Goal: Information Seeking & Learning: Learn about a topic

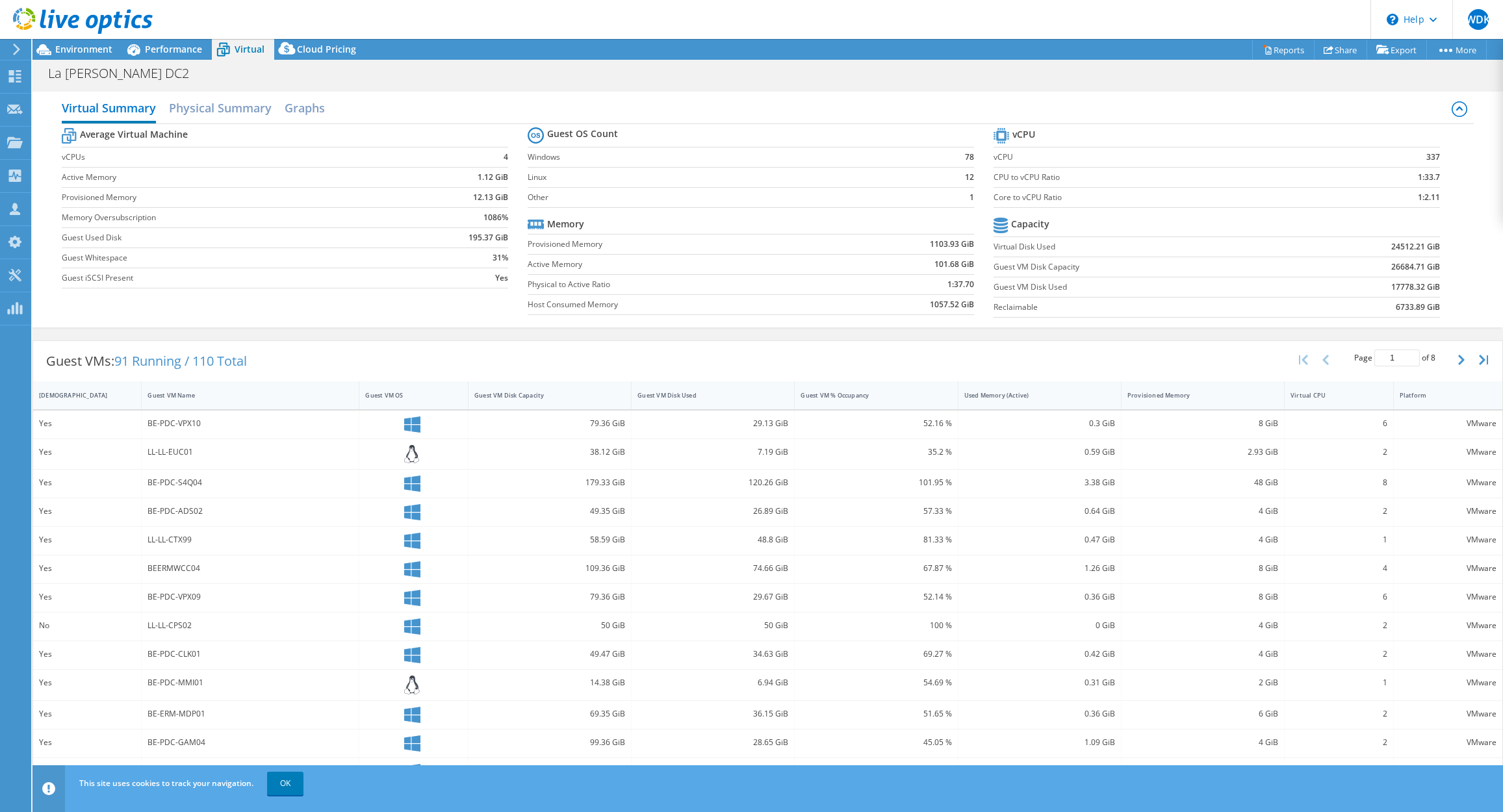
select select "USD"
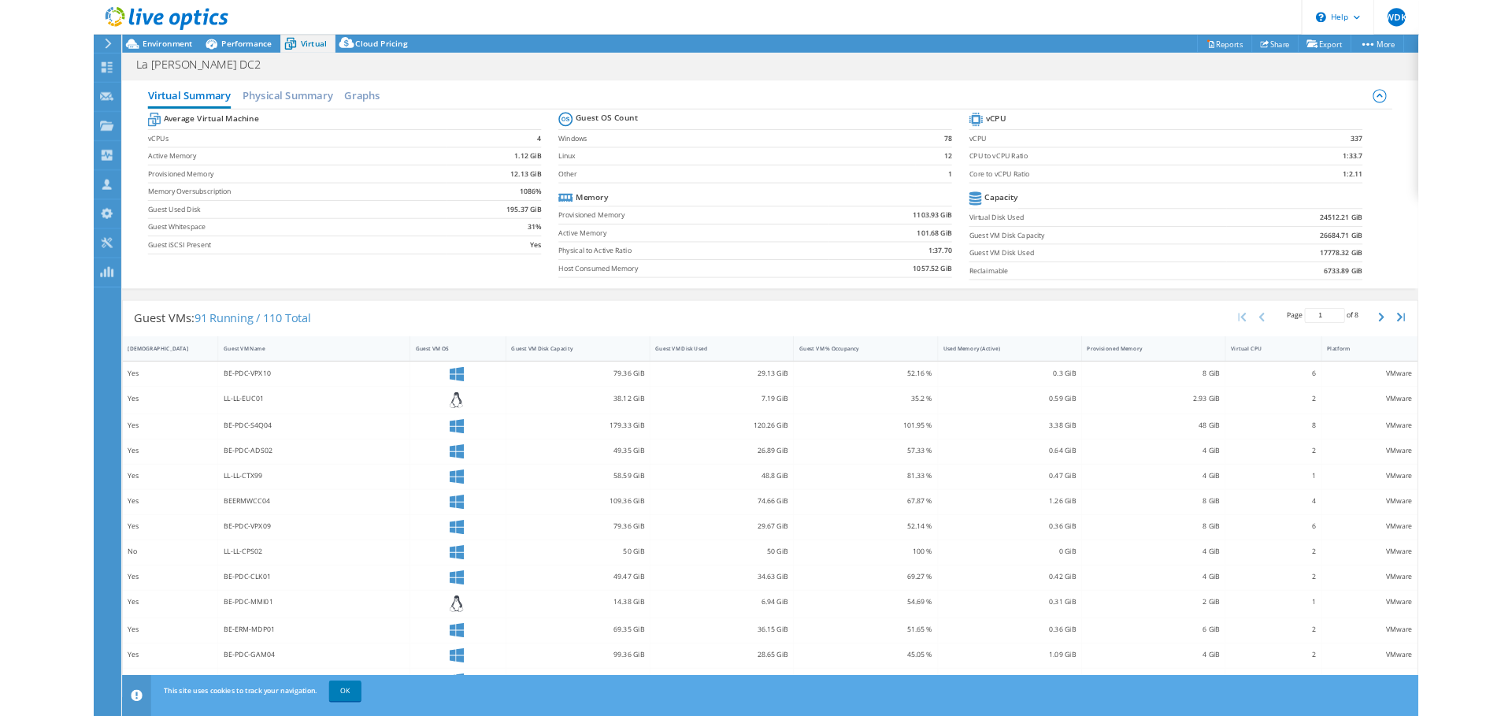
scroll to position [26, 0]
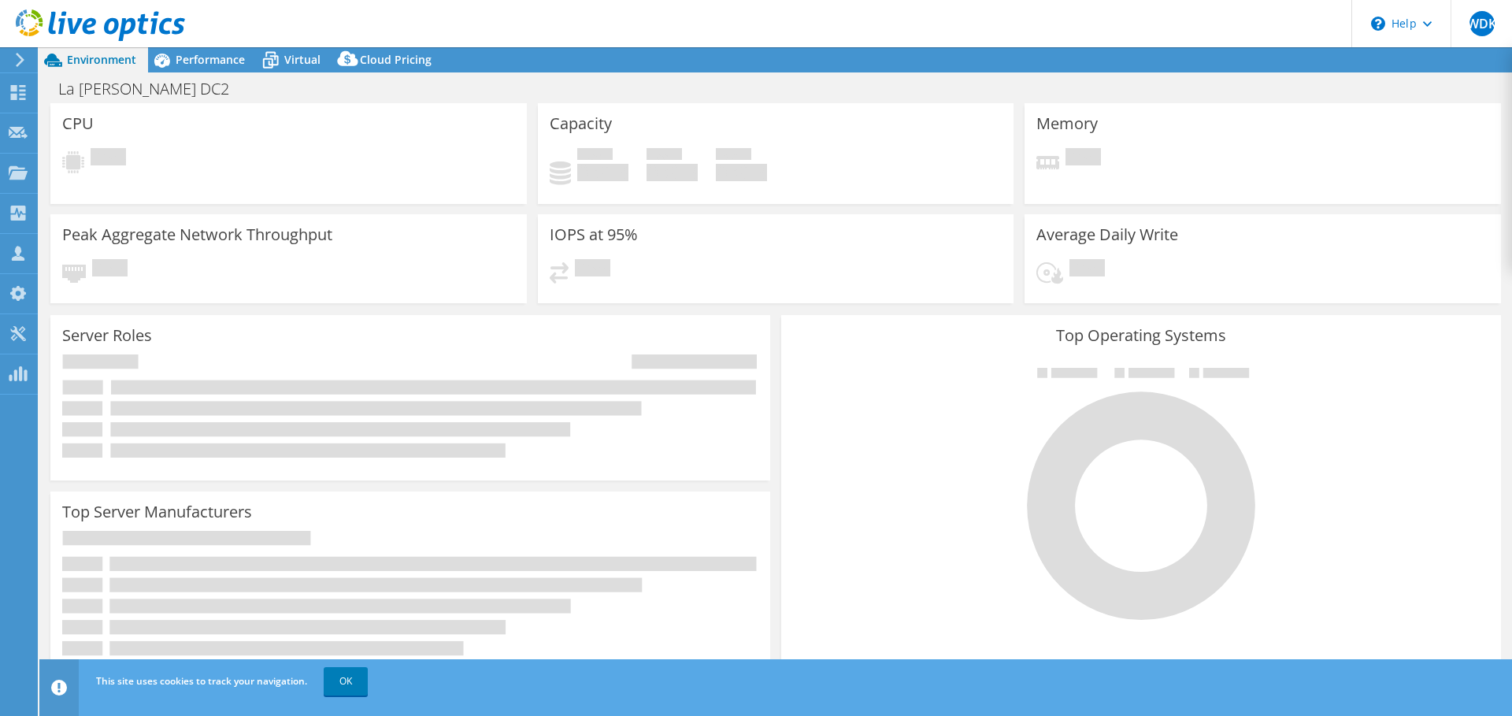
select select "USD"
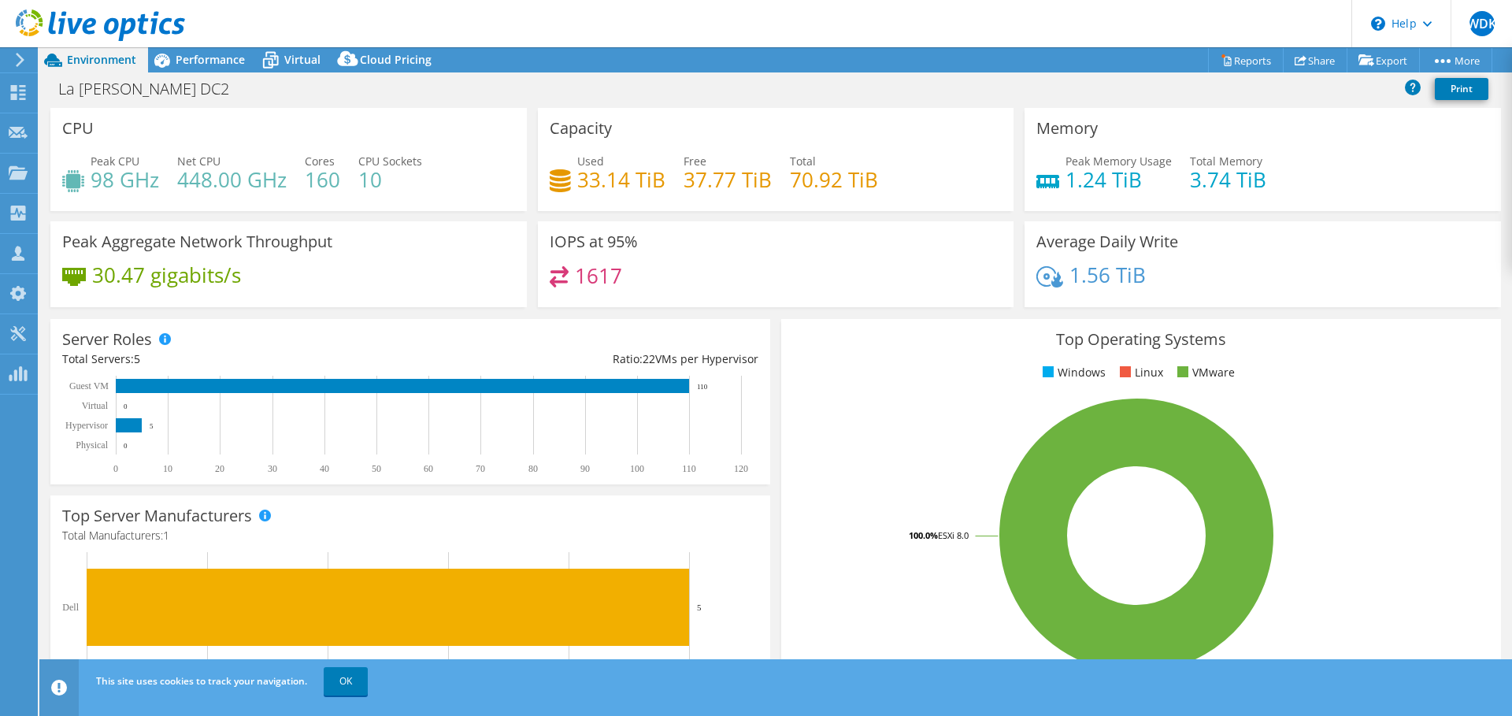
click at [22, 61] on use at bounding box center [20, 60] width 9 height 14
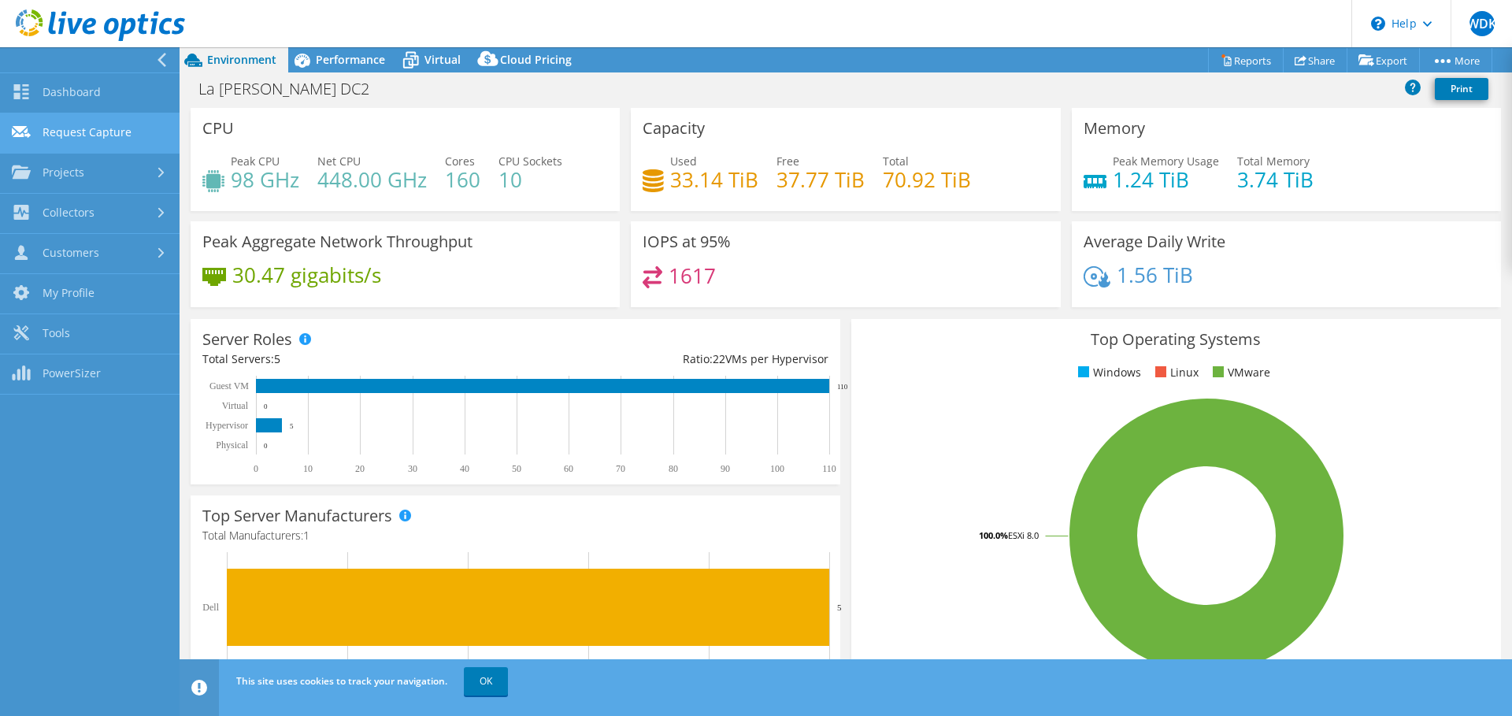
click at [68, 120] on link "Request Capture" at bounding box center [90, 133] width 180 height 40
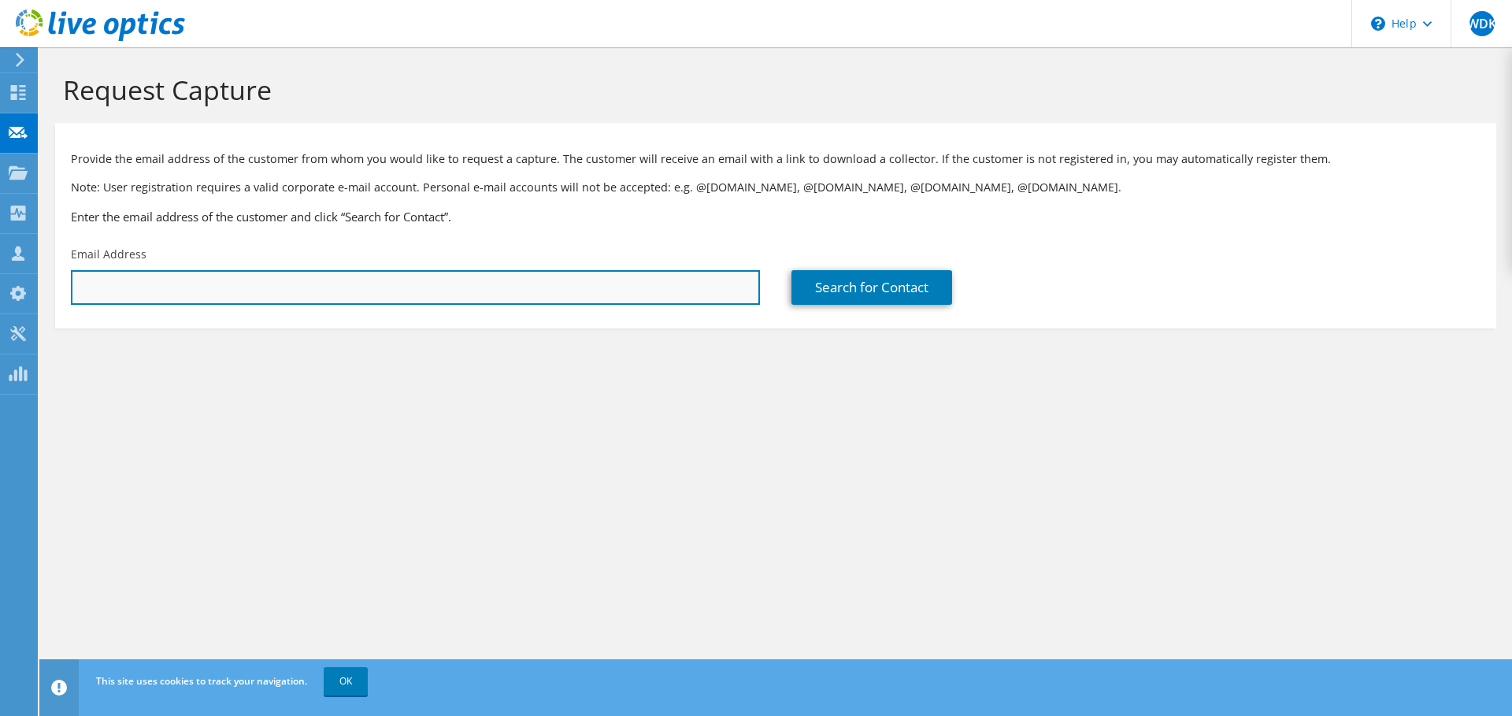
click at [499, 288] on input "text" at bounding box center [415, 287] width 689 height 35
paste input "tom.depuysseleyr@belorta.be"
type input "tom.depuysseleyr@belorta.be"
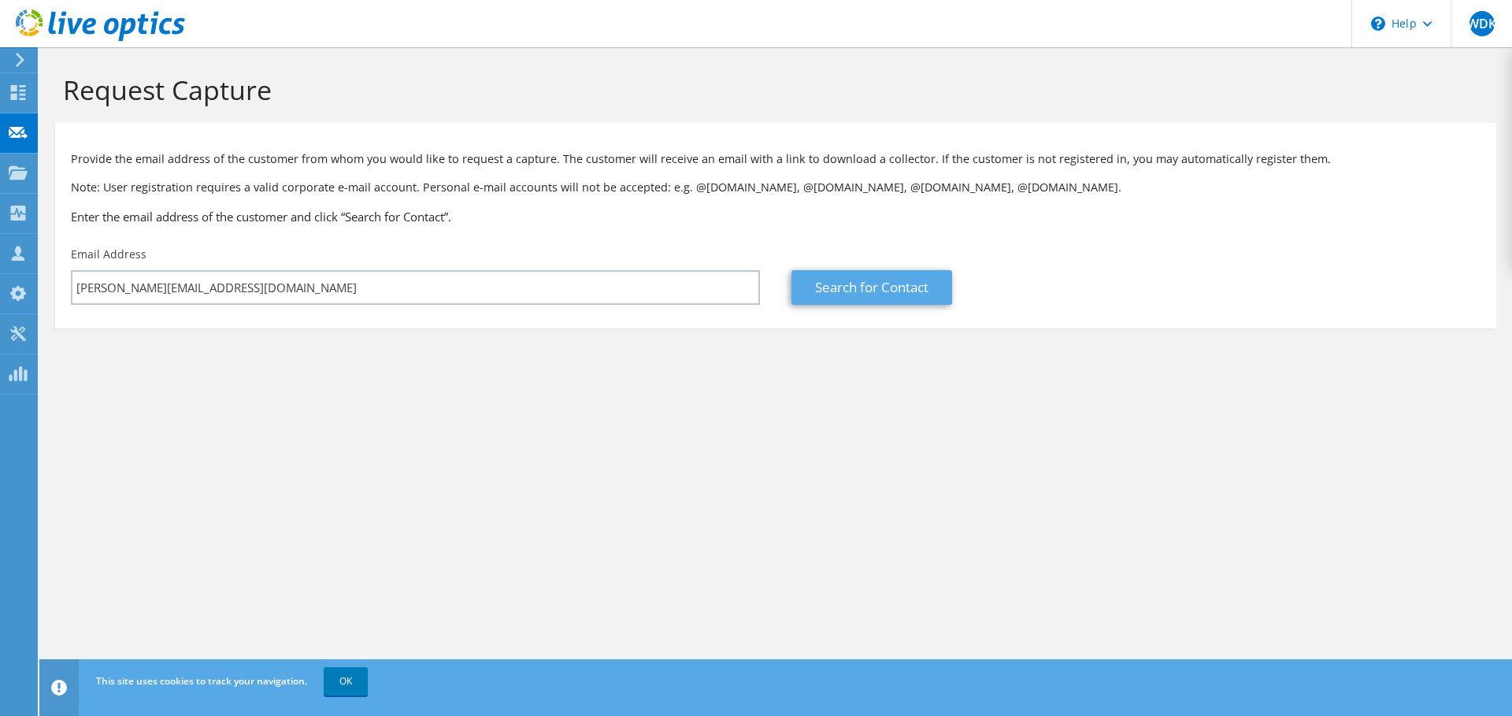
click at [838, 290] on link "Search for Contact" at bounding box center [871, 287] width 161 height 35
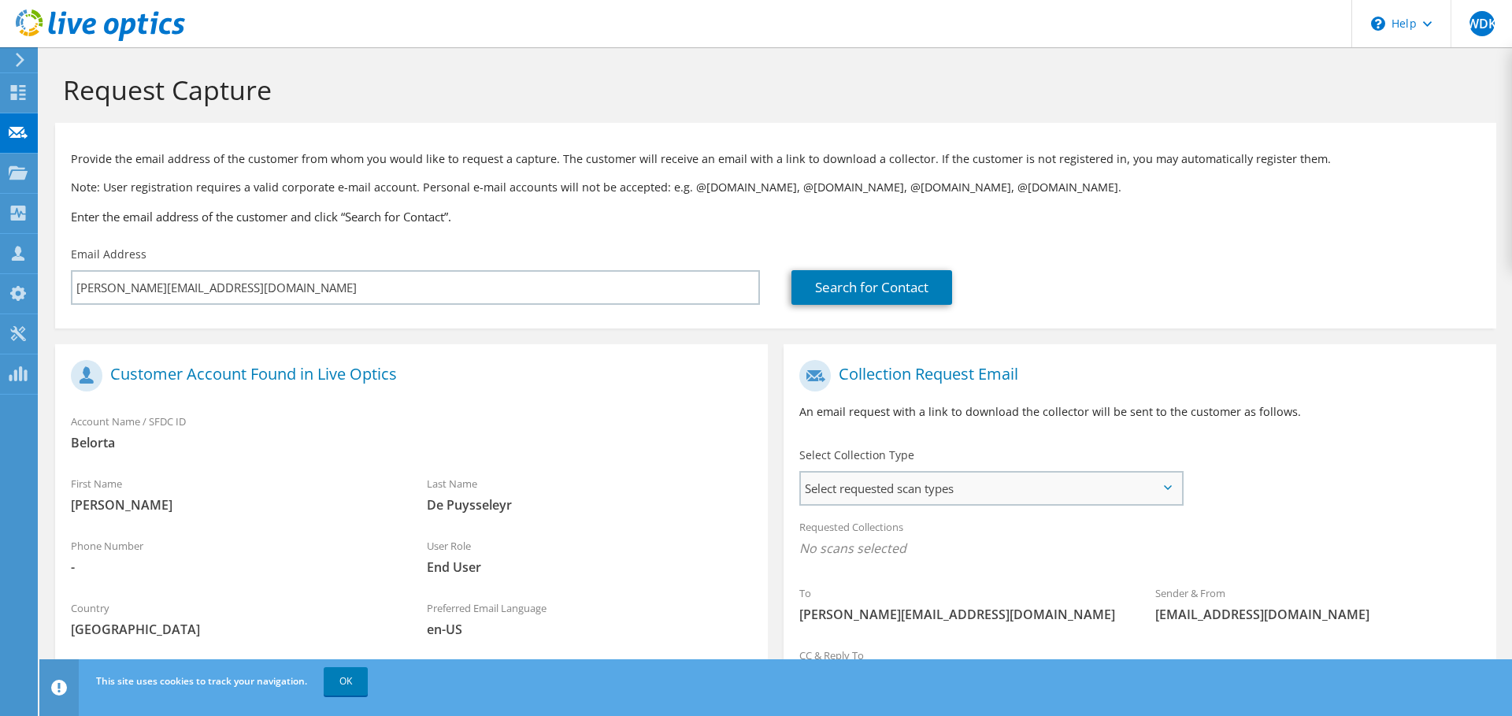
click at [903, 498] on span "Select requested scan types" at bounding box center [991, 487] width 380 height 31
click at [850, 530] on label "Optical Prime" at bounding box center [881, 536] width 94 height 19
click at [0, 0] on input "Optical Prime" at bounding box center [0, 0] width 0 height 0
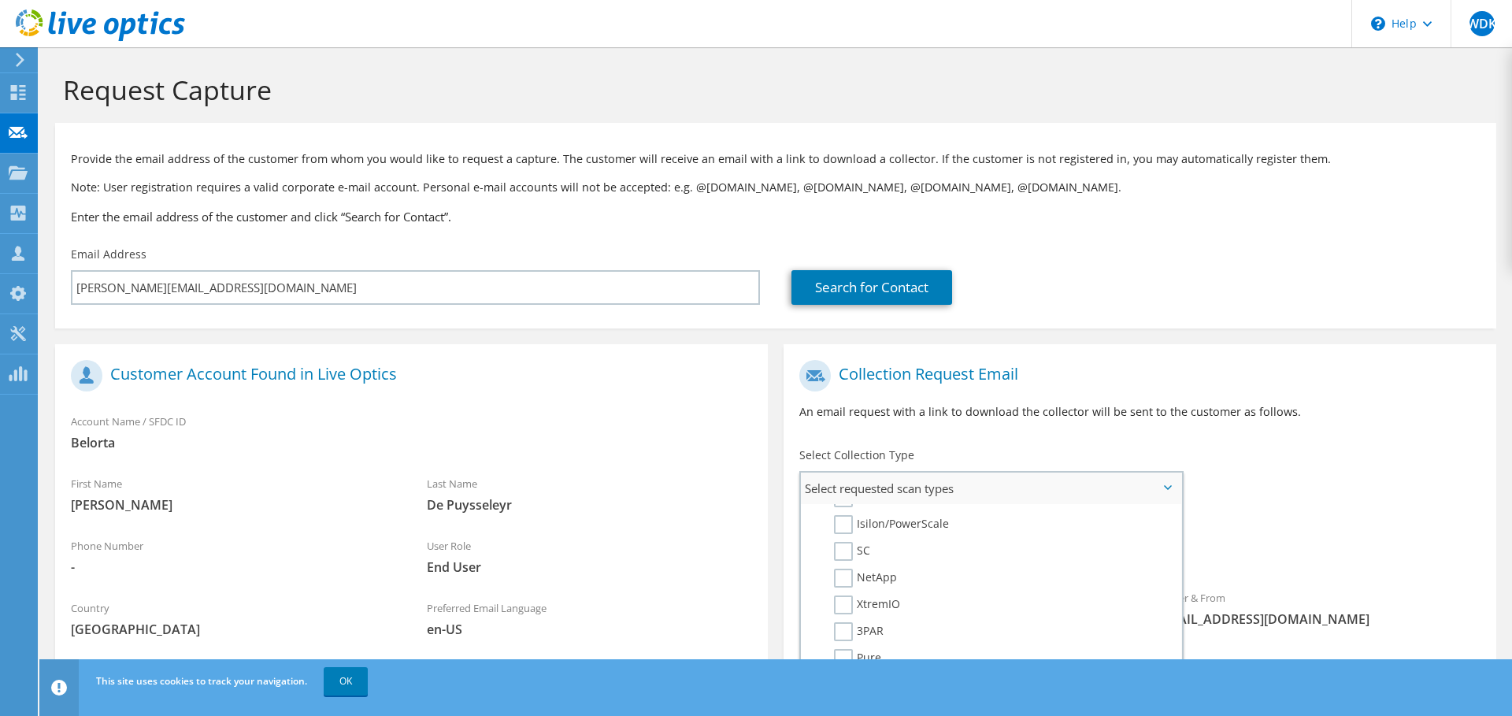
scroll to position [498, 0]
click at [1291, 509] on div "To tom.depuysseleyr@belorta.be Sender & From liveoptics@liveoptics.com" at bounding box center [1139, 497] width 713 height 291
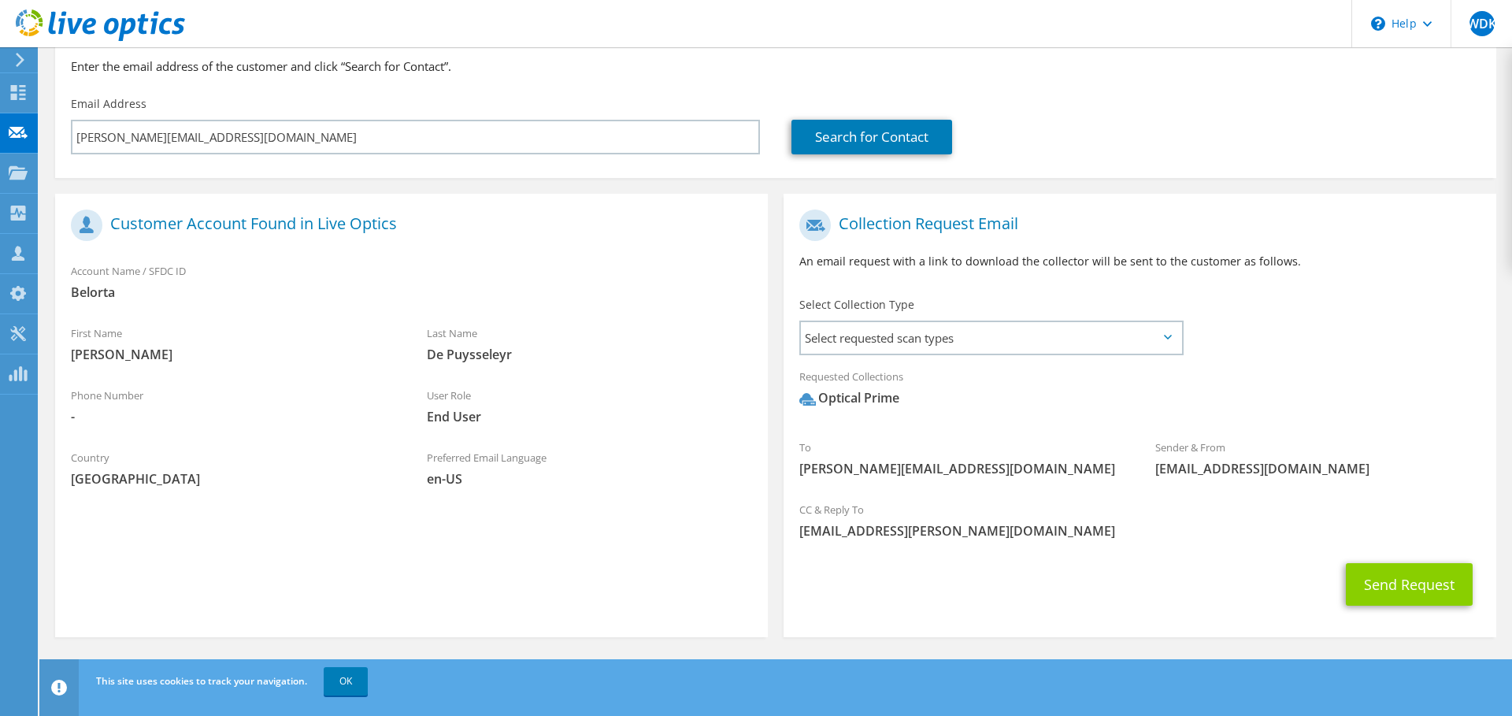
scroll to position [149, 0]
click at [1408, 577] on button "Send Request" at bounding box center [1409, 586] width 127 height 43
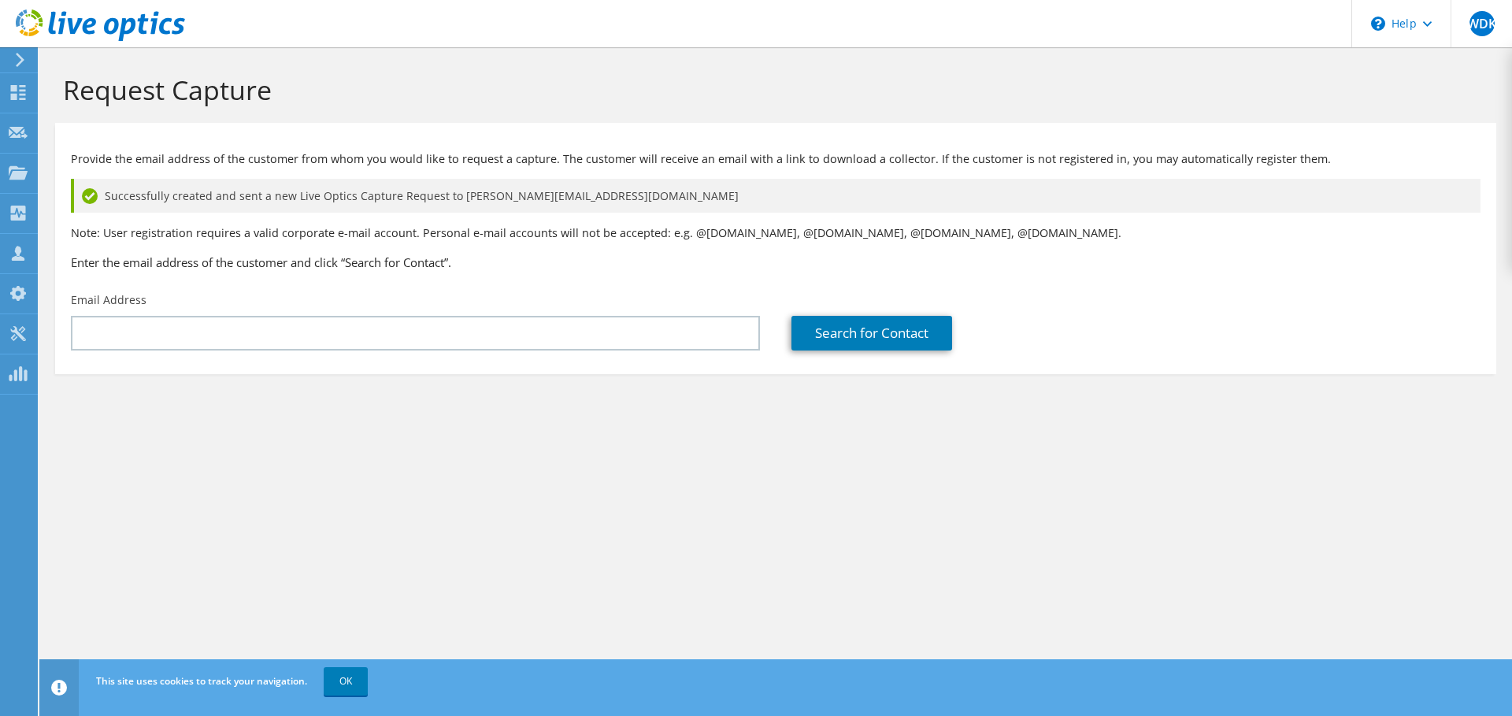
click at [16, 54] on icon at bounding box center [20, 60] width 12 height 14
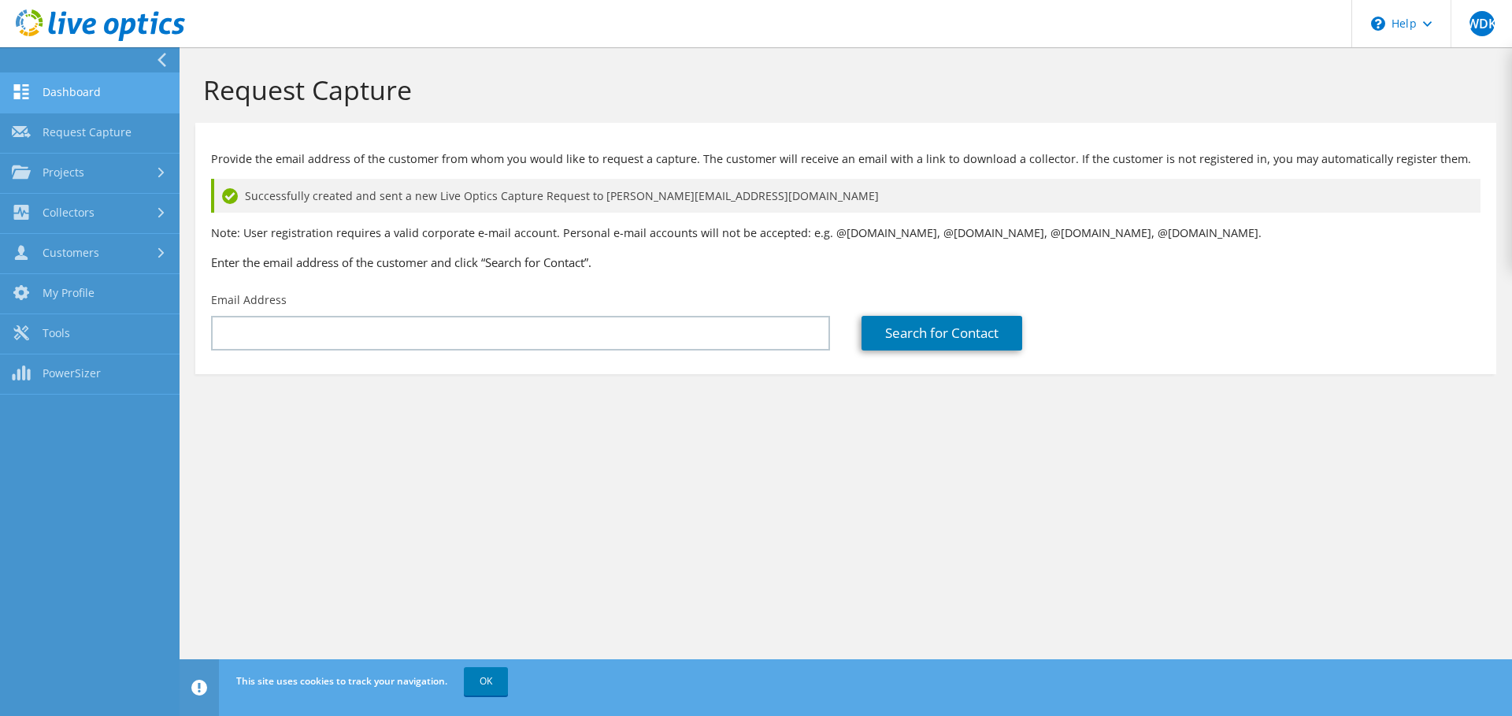
click at [55, 92] on link "Dashboard" at bounding box center [90, 93] width 180 height 40
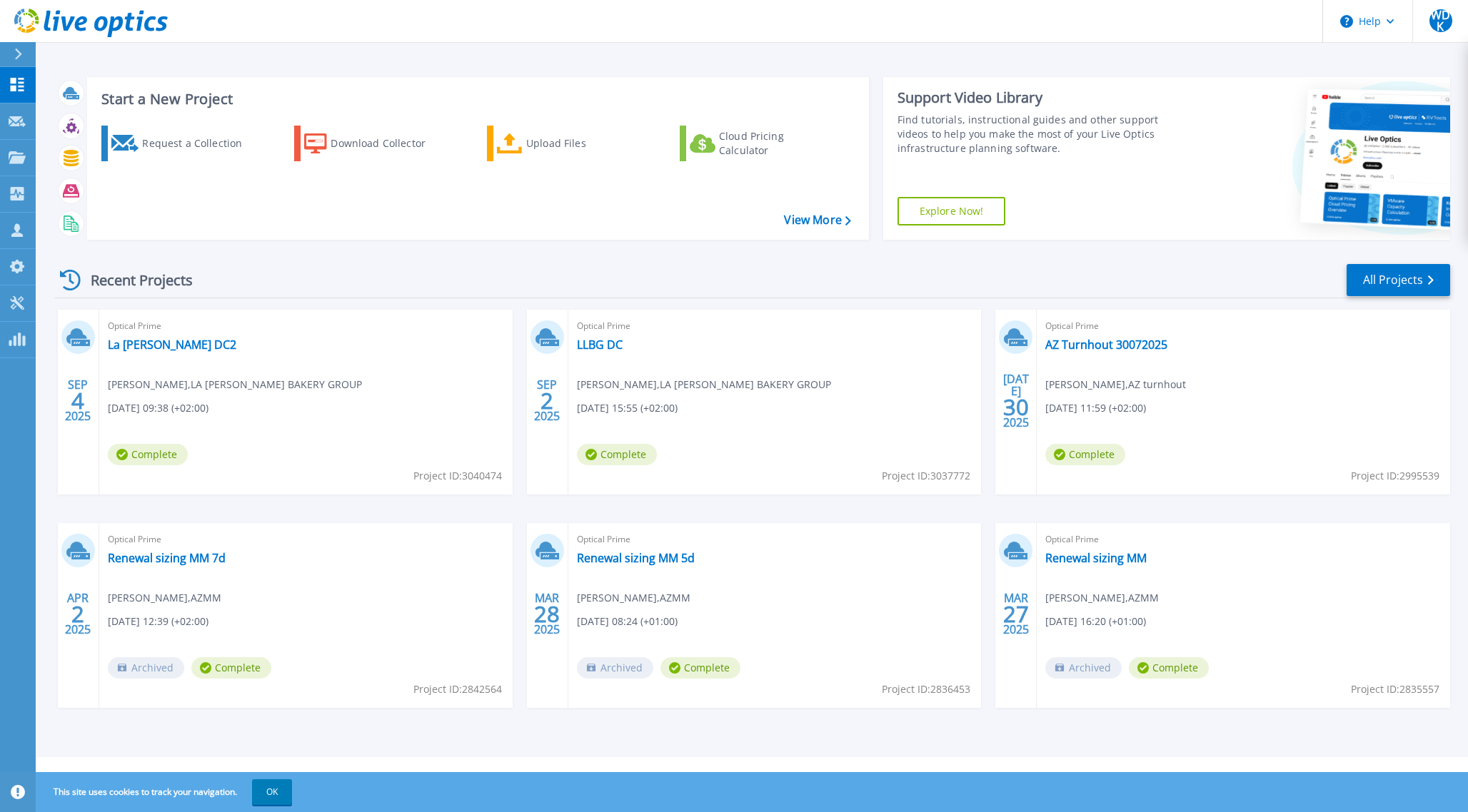
click at [21, 52] on icon at bounding box center [18, 54] width 8 height 12
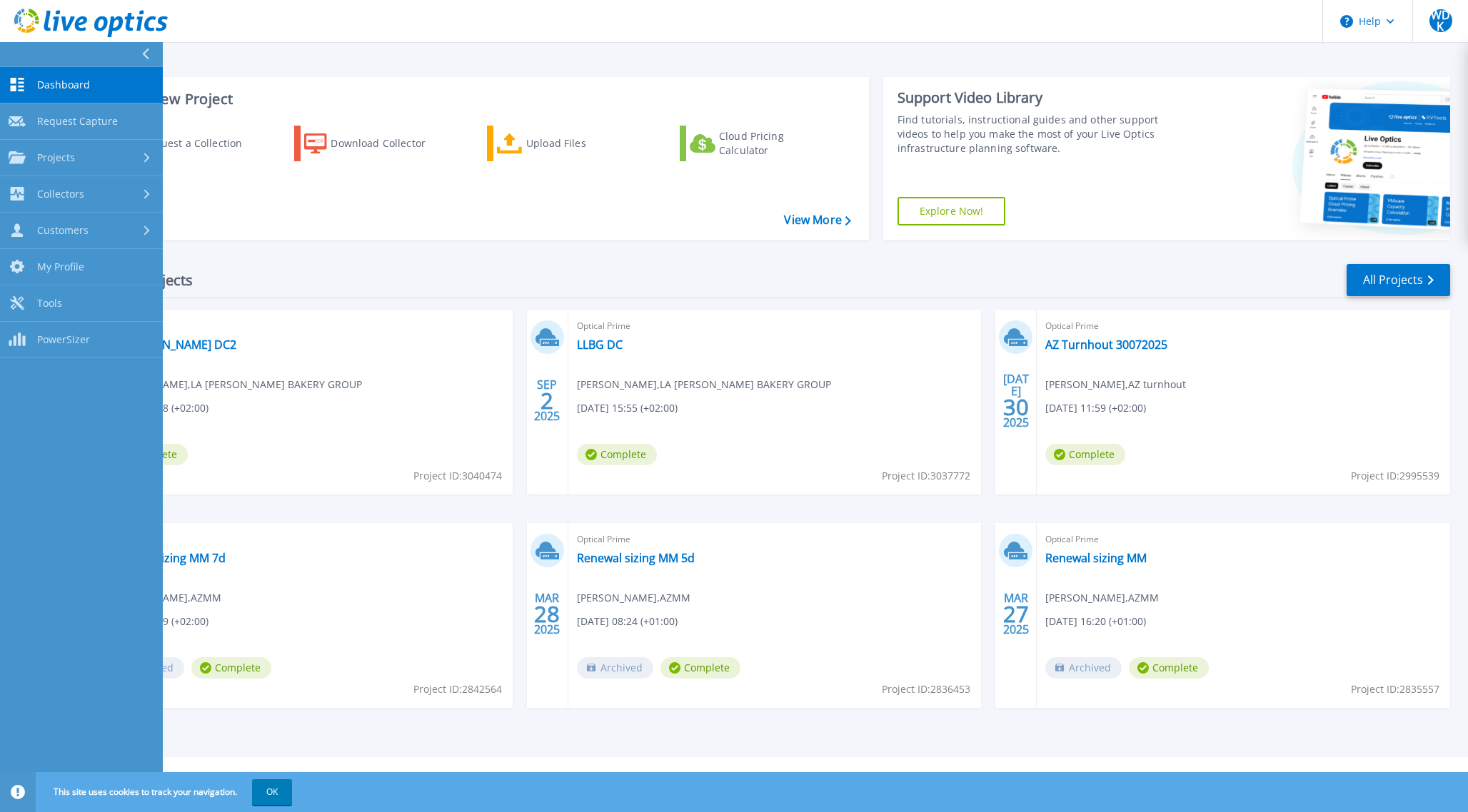
click at [85, 81] on span "Dashboard" at bounding box center [63, 85] width 53 height 13
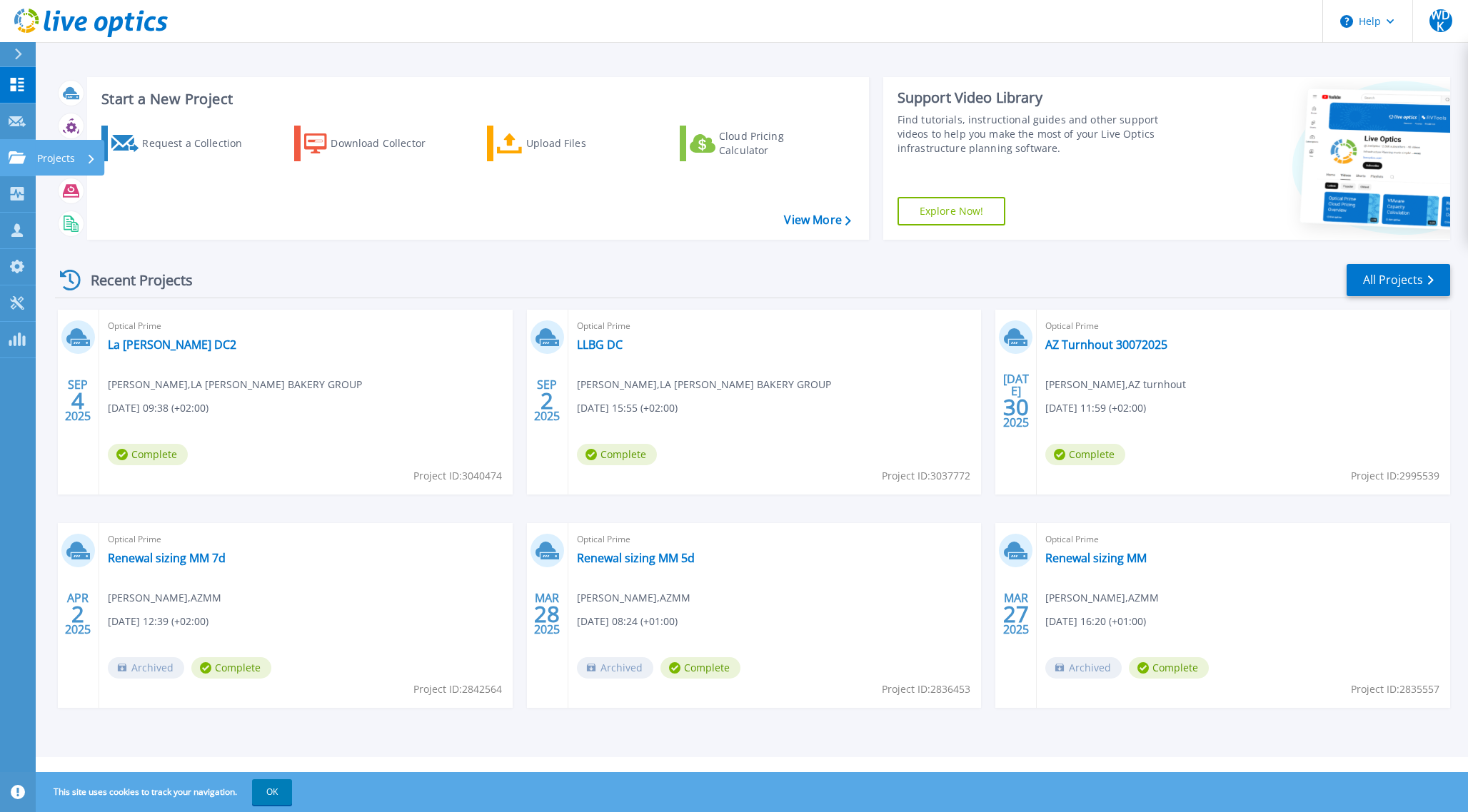
click at [81, 158] on div "Projects" at bounding box center [66, 158] width 59 height 37
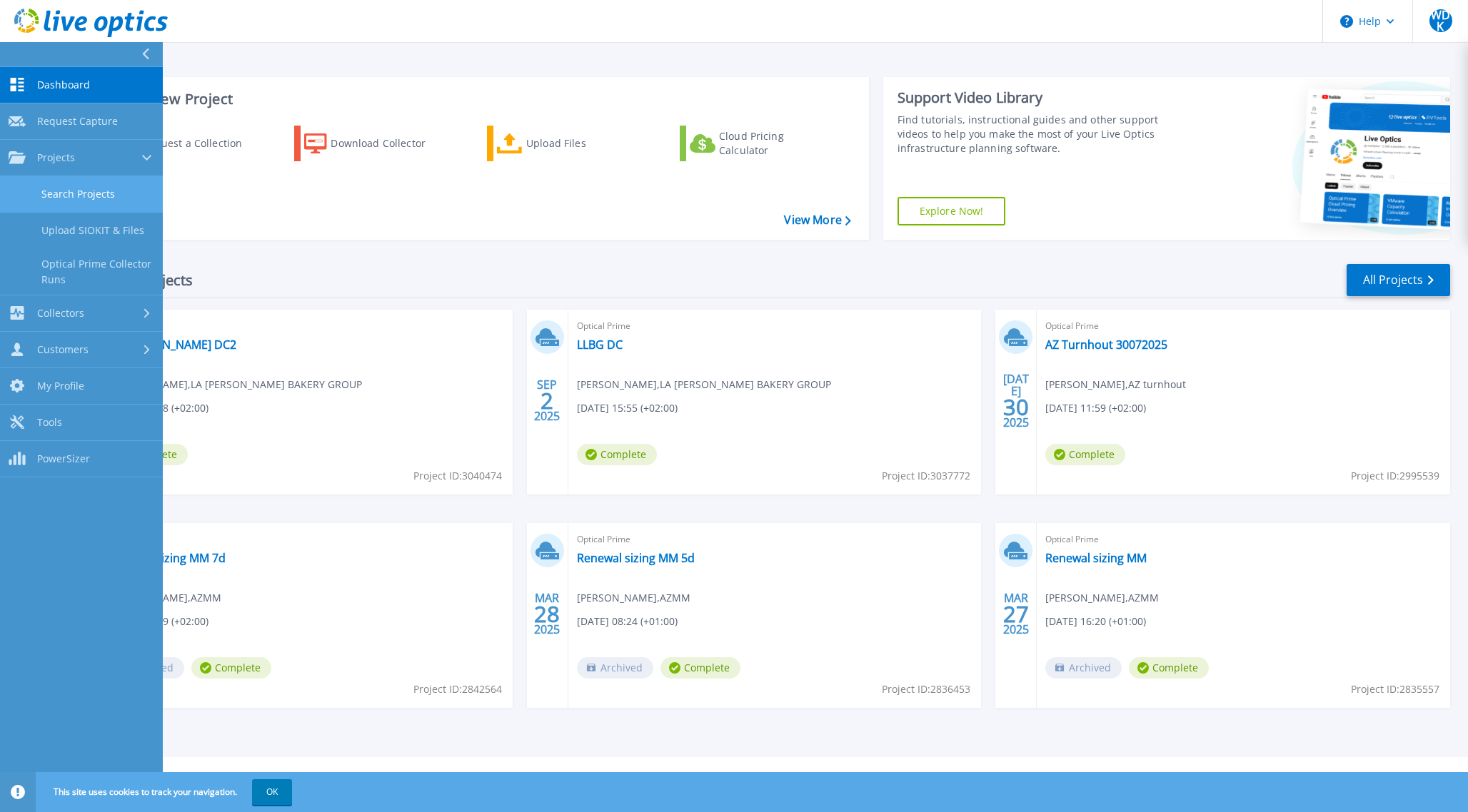
click at [73, 197] on link "Search Projects" at bounding box center [82, 194] width 163 height 36
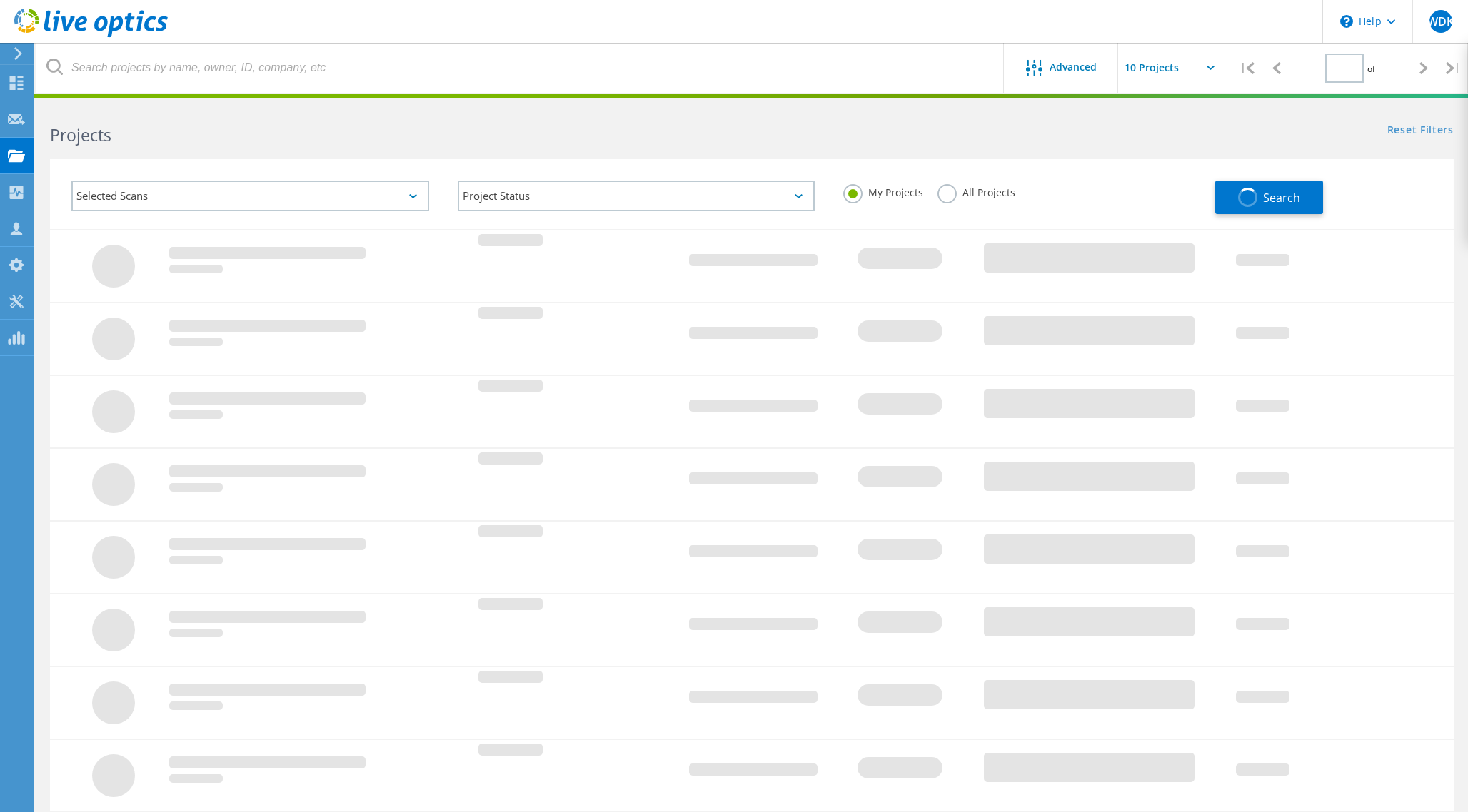
type input "1"
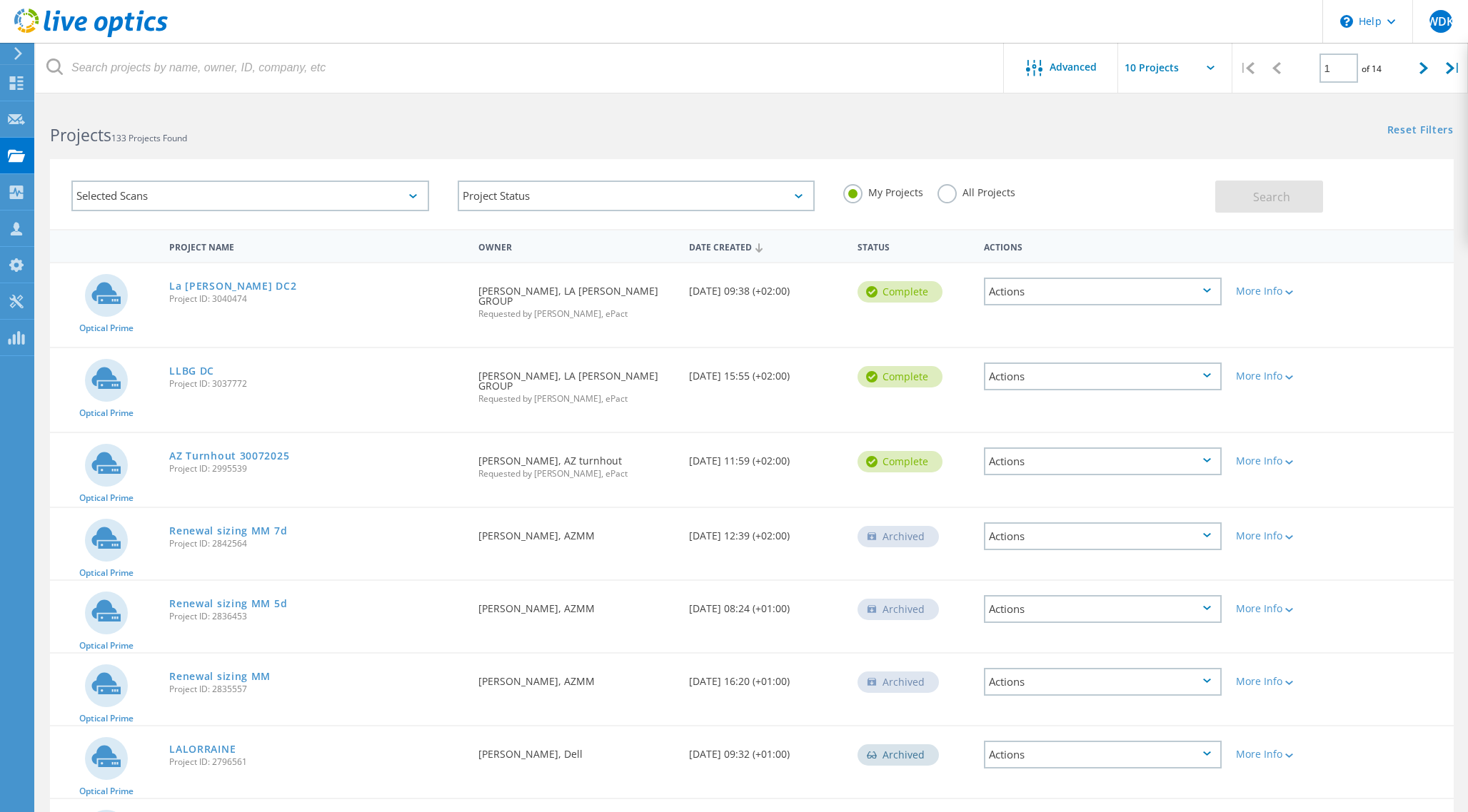
click at [297, 202] on div "Selected Scans" at bounding box center [250, 196] width 357 height 31
click at [1213, 75] on input "text" at bounding box center [1189, 67] width 142 height 50
click at [1169, 173] on div "Show 40 Projects" at bounding box center [1190, 176] width 141 height 24
type input "Show 40 Projects"
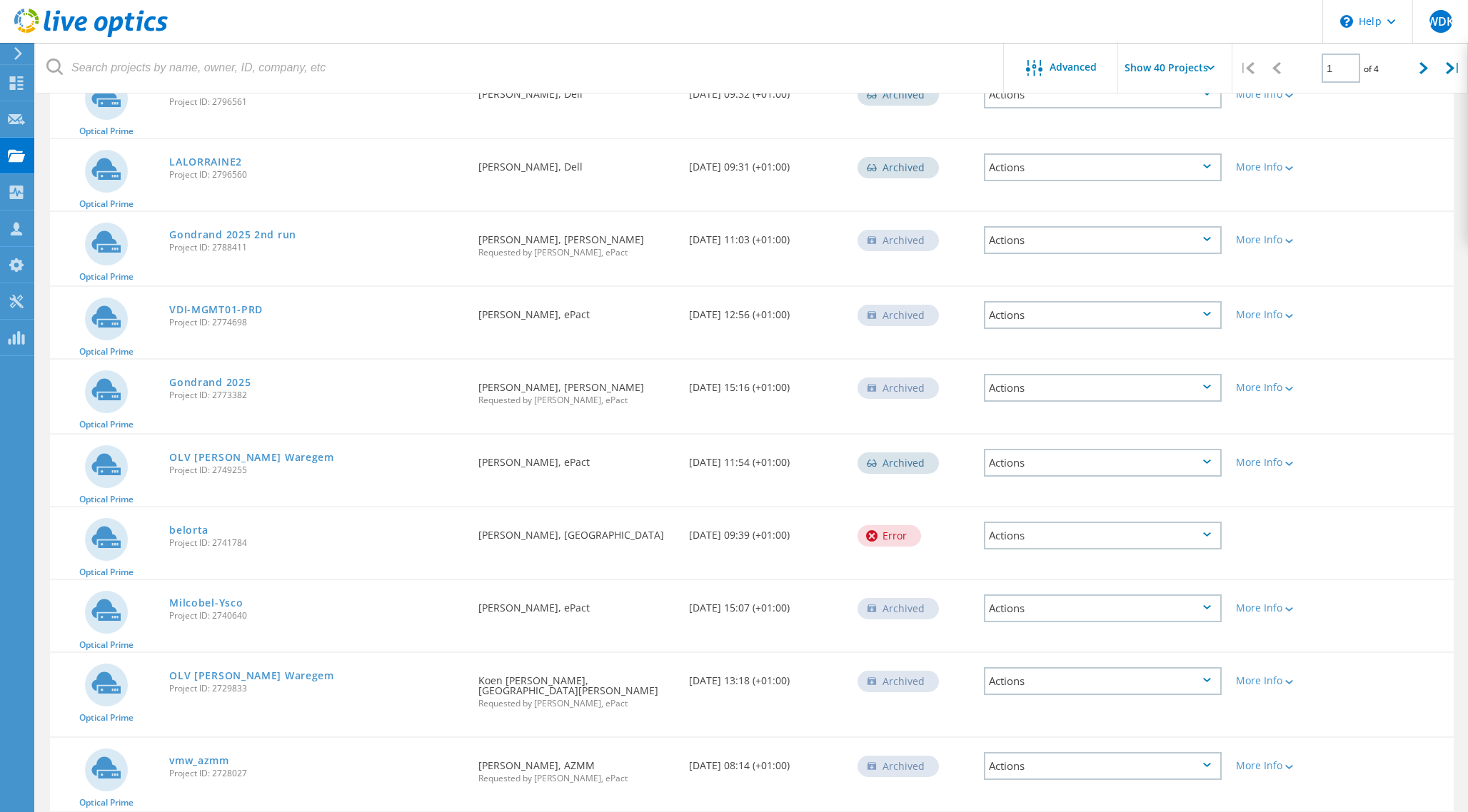
scroll to position [686, 0]
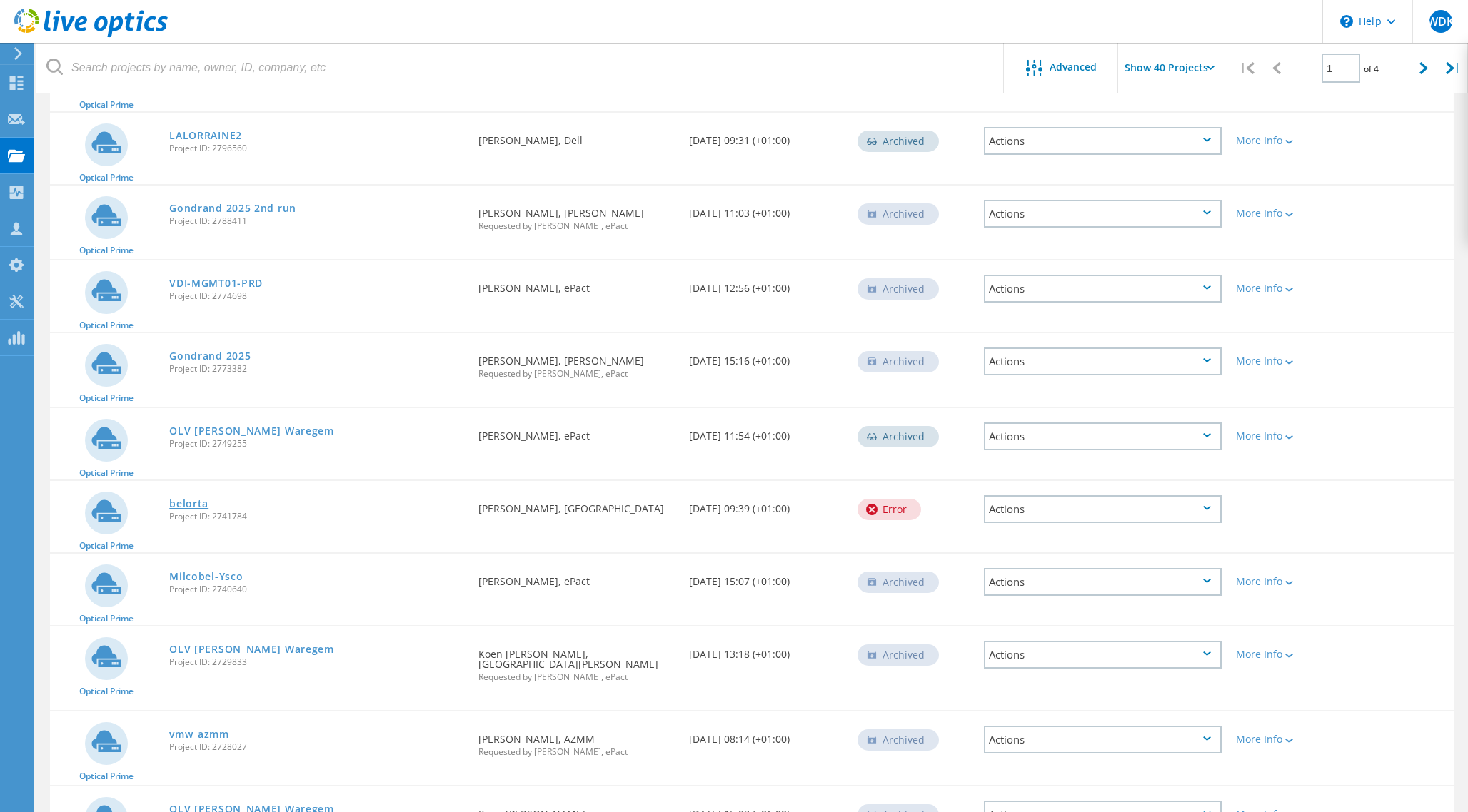
click at [195, 501] on link "belorta" at bounding box center [189, 503] width 39 height 10
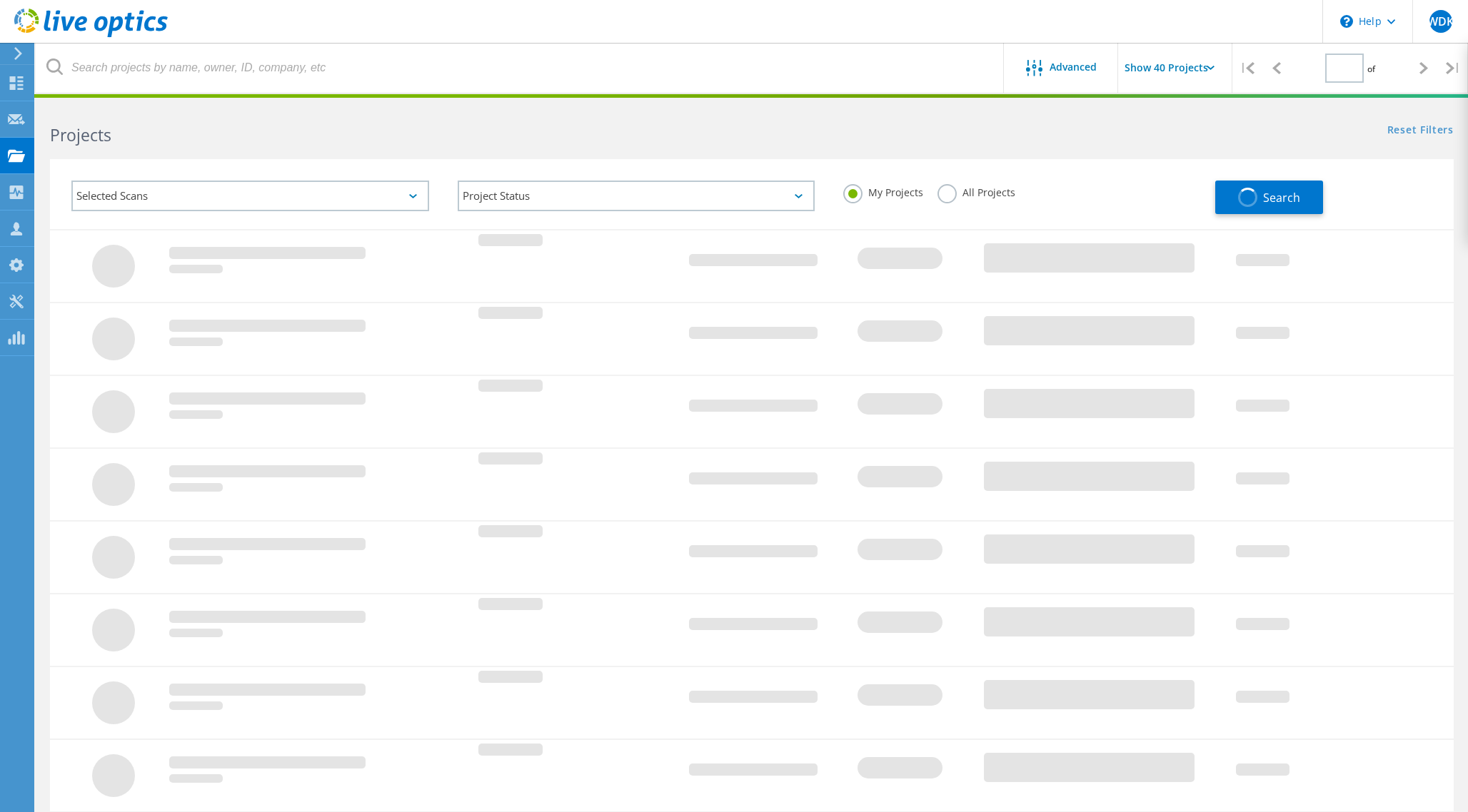
scroll to position [202, 0]
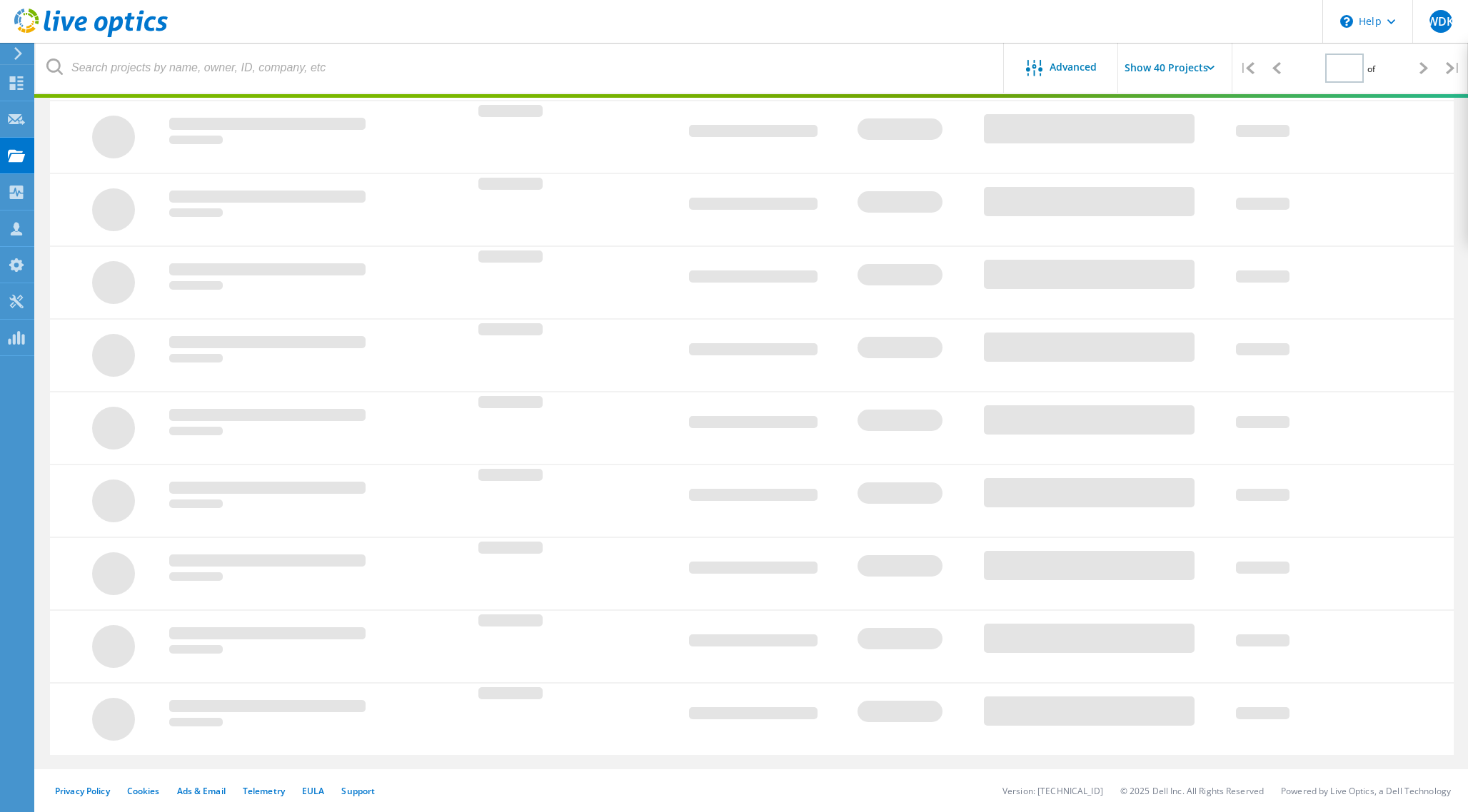
type input "1"
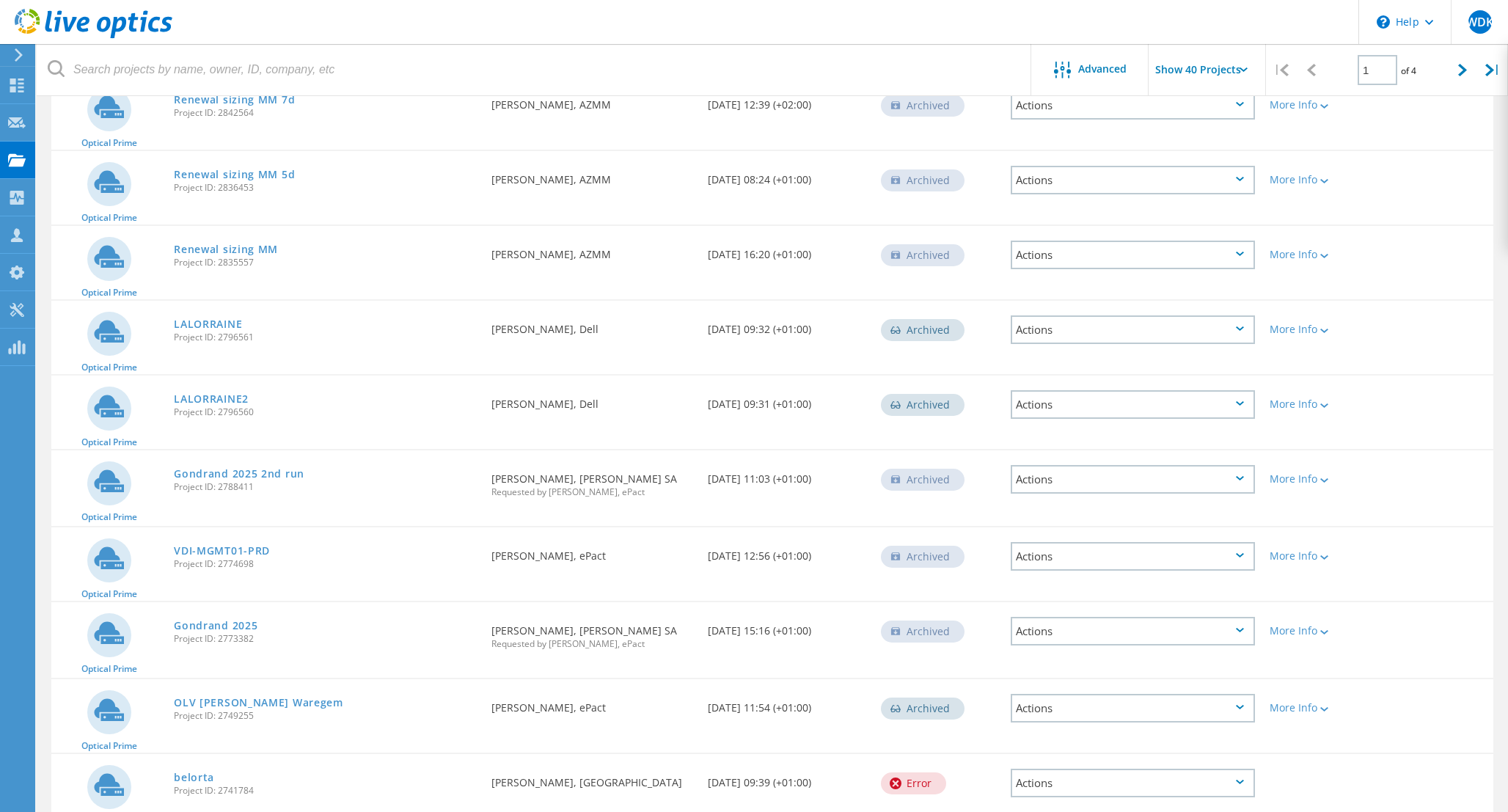
scroll to position [2630, 0]
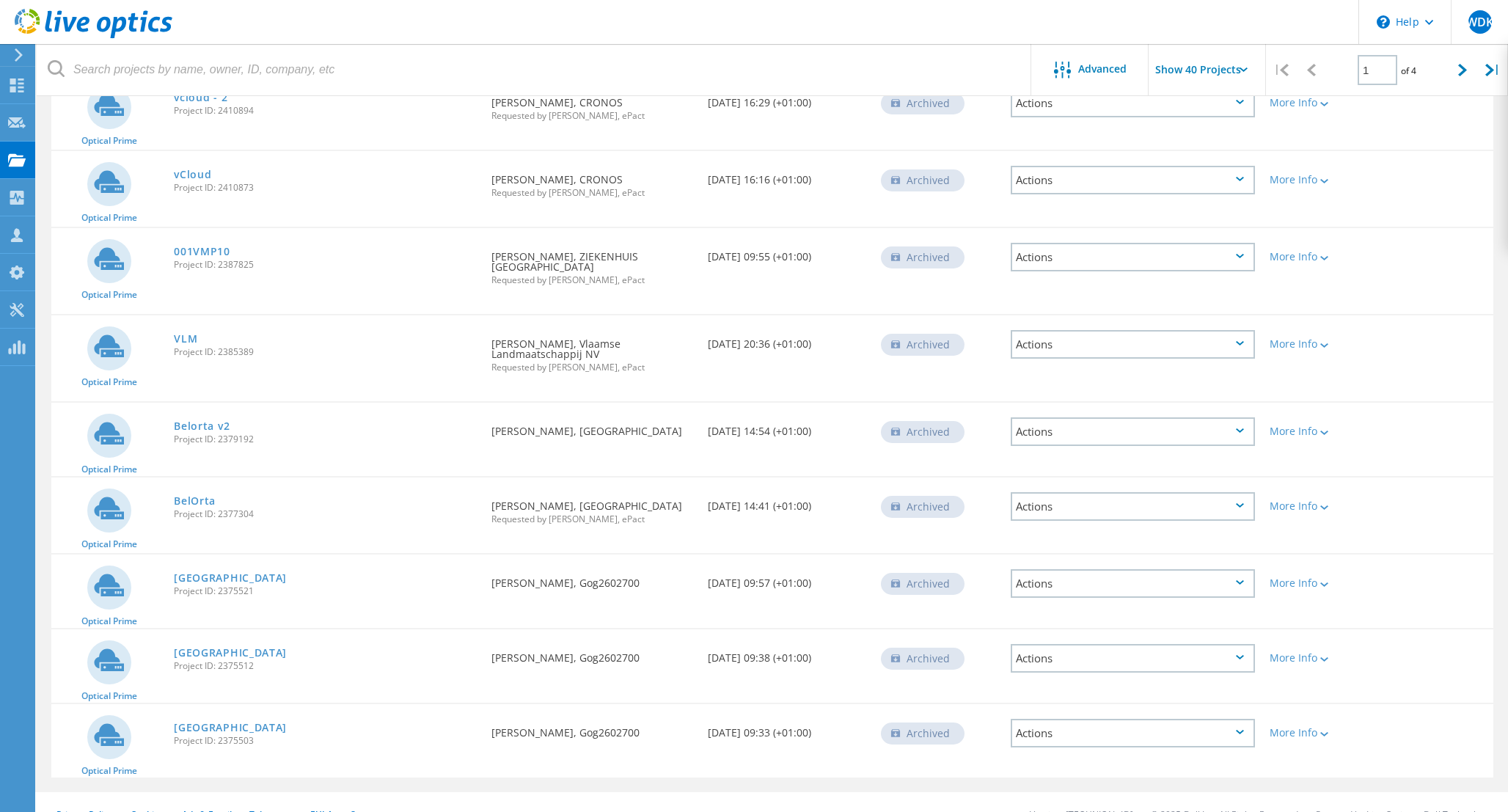
drag, startPoint x: 284, startPoint y: 460, endPoint x: 250, endPoint y: 467, distance: 34.7
click at [279, 478] on div "BelOrta Project ID: 2377304" at bounding box center [325, 506] width 318 height 56
click at [203, 495] on link "BelOrta" at bounding box center [195, 500] width 42 height 10
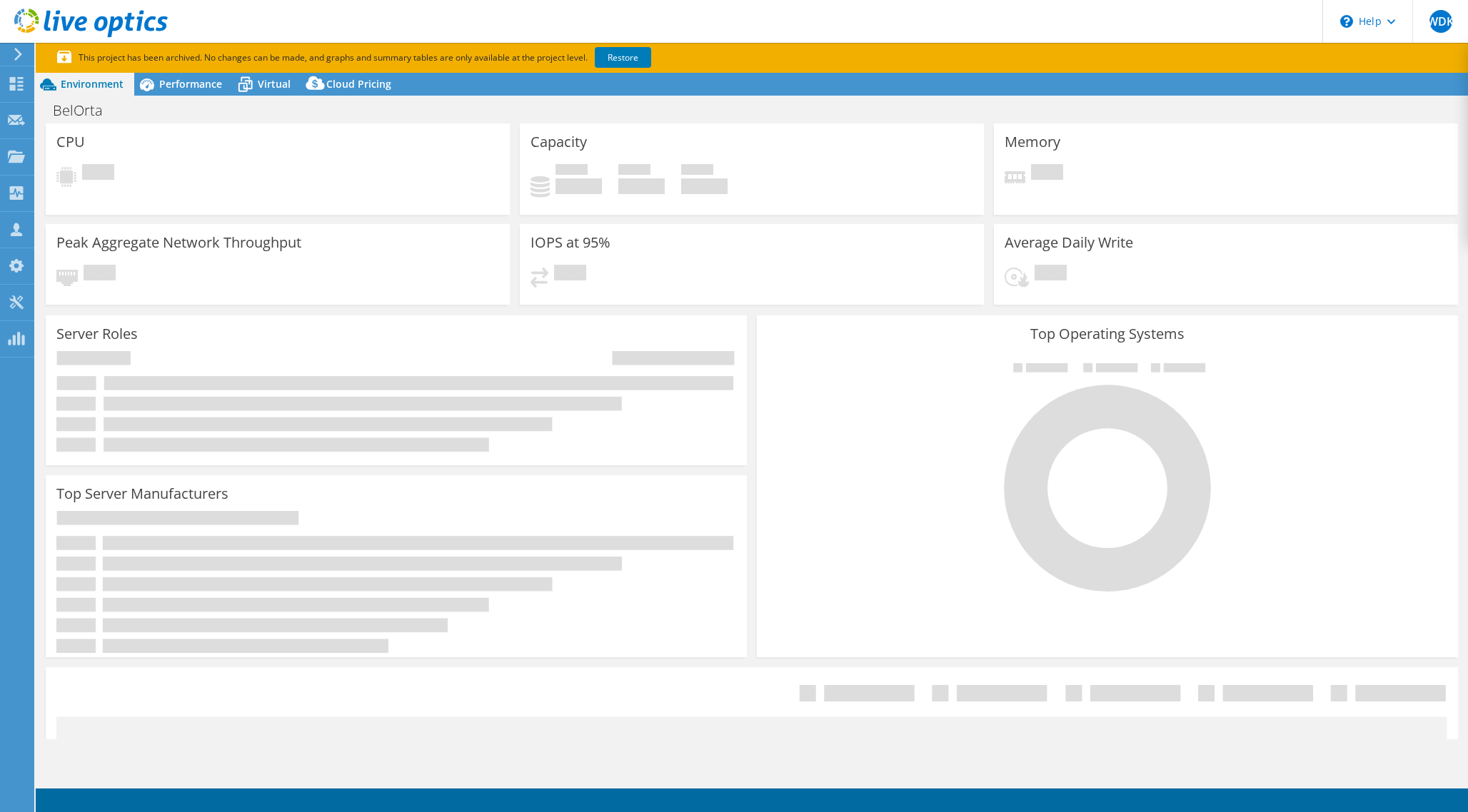
select select "USD"
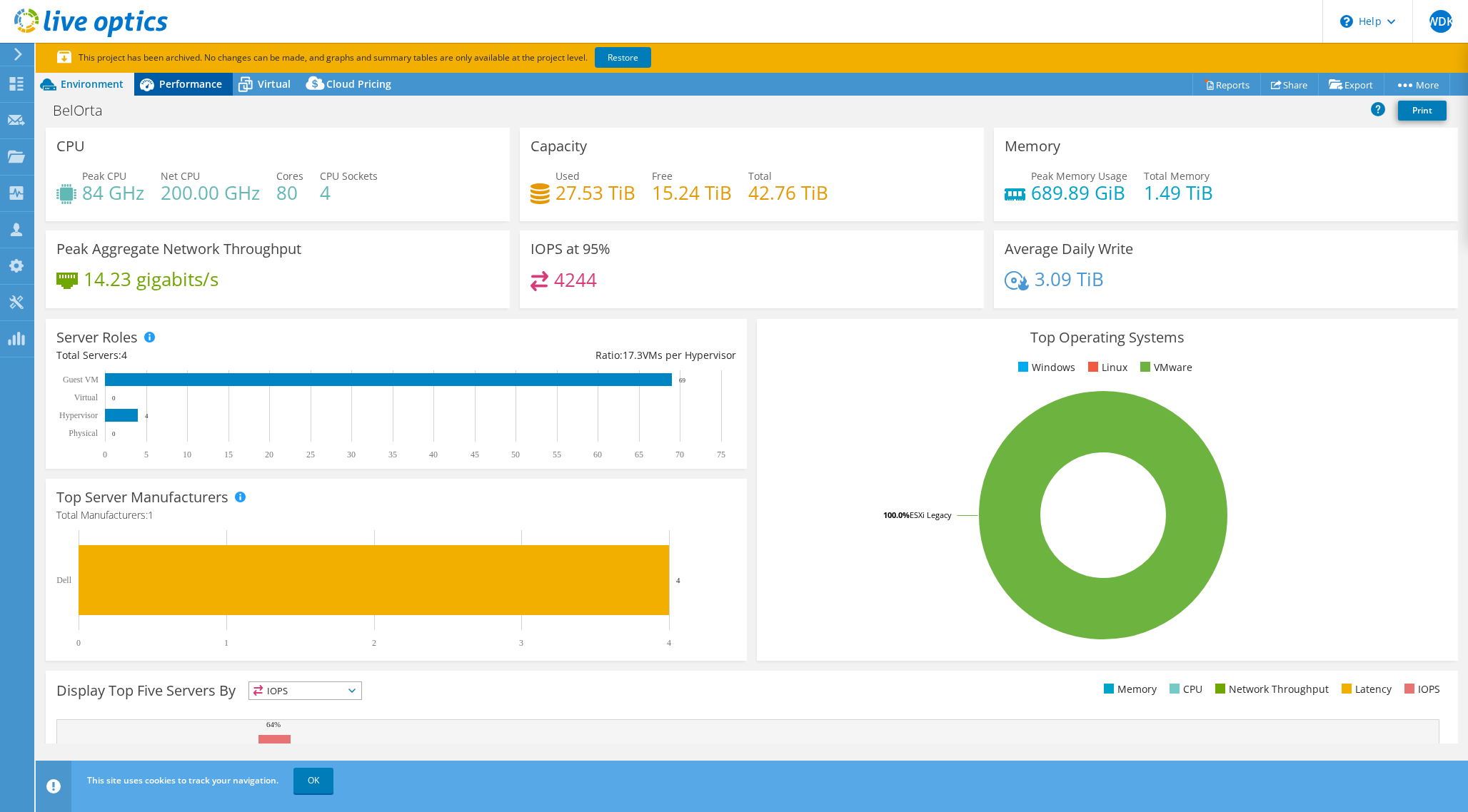
click at [164, 75] on div "Performance" at bounding box center [183, 83] width 99 height 23
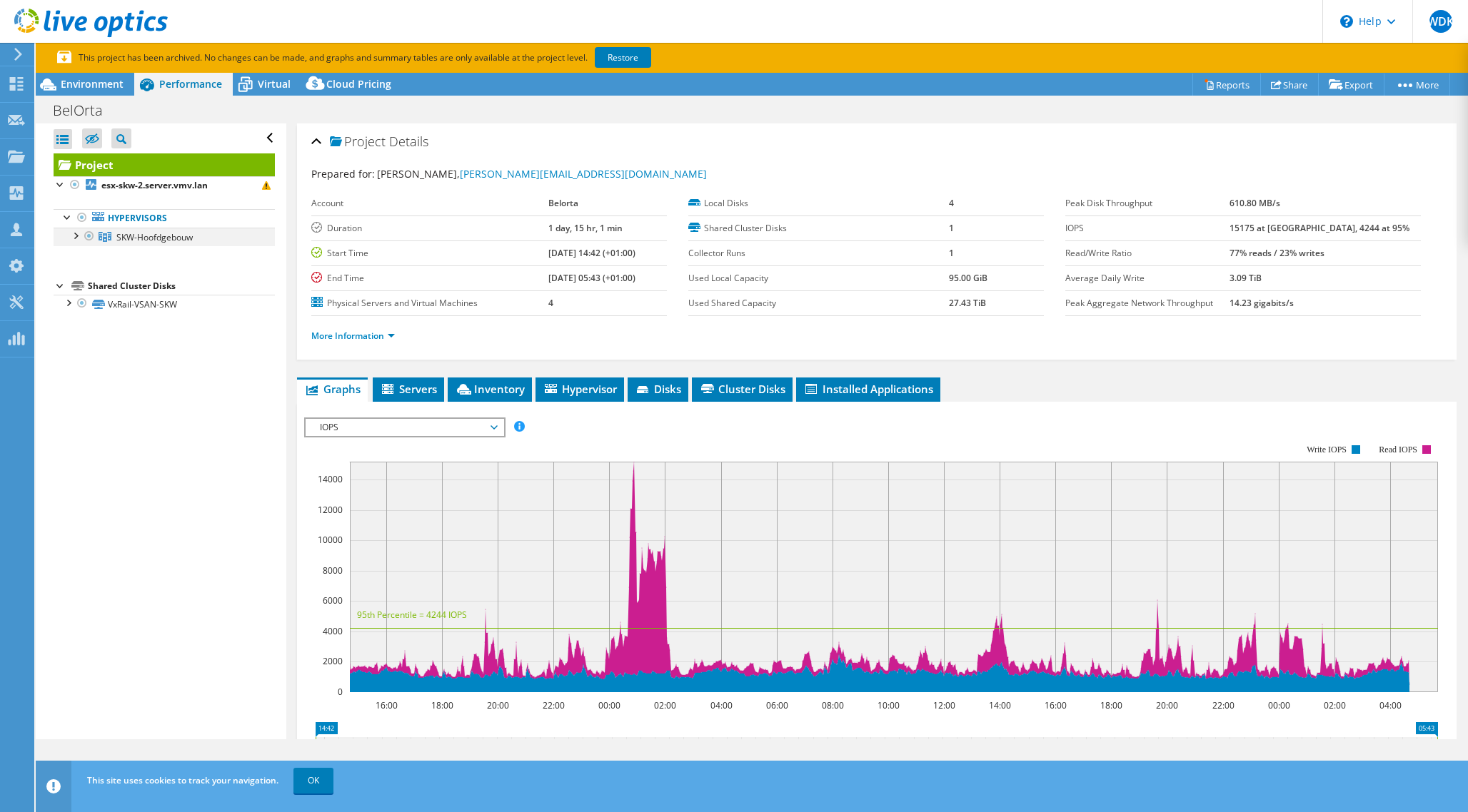
click at [75, 236] on div at bounding box center [75, 235] width 15 height 14
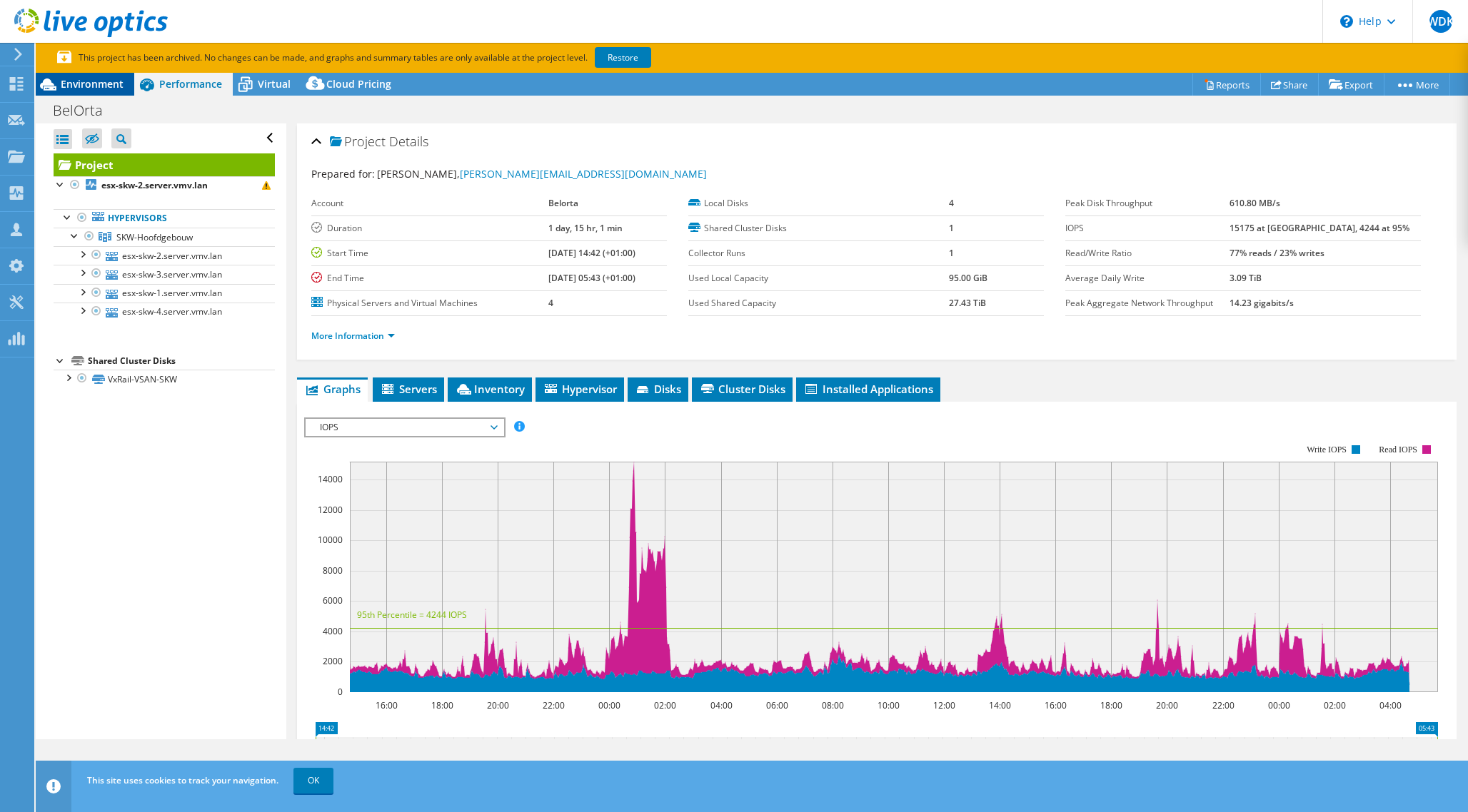
click at [91, 86] on span "Environment" at bounding box center [92, 83] width 63 height 14
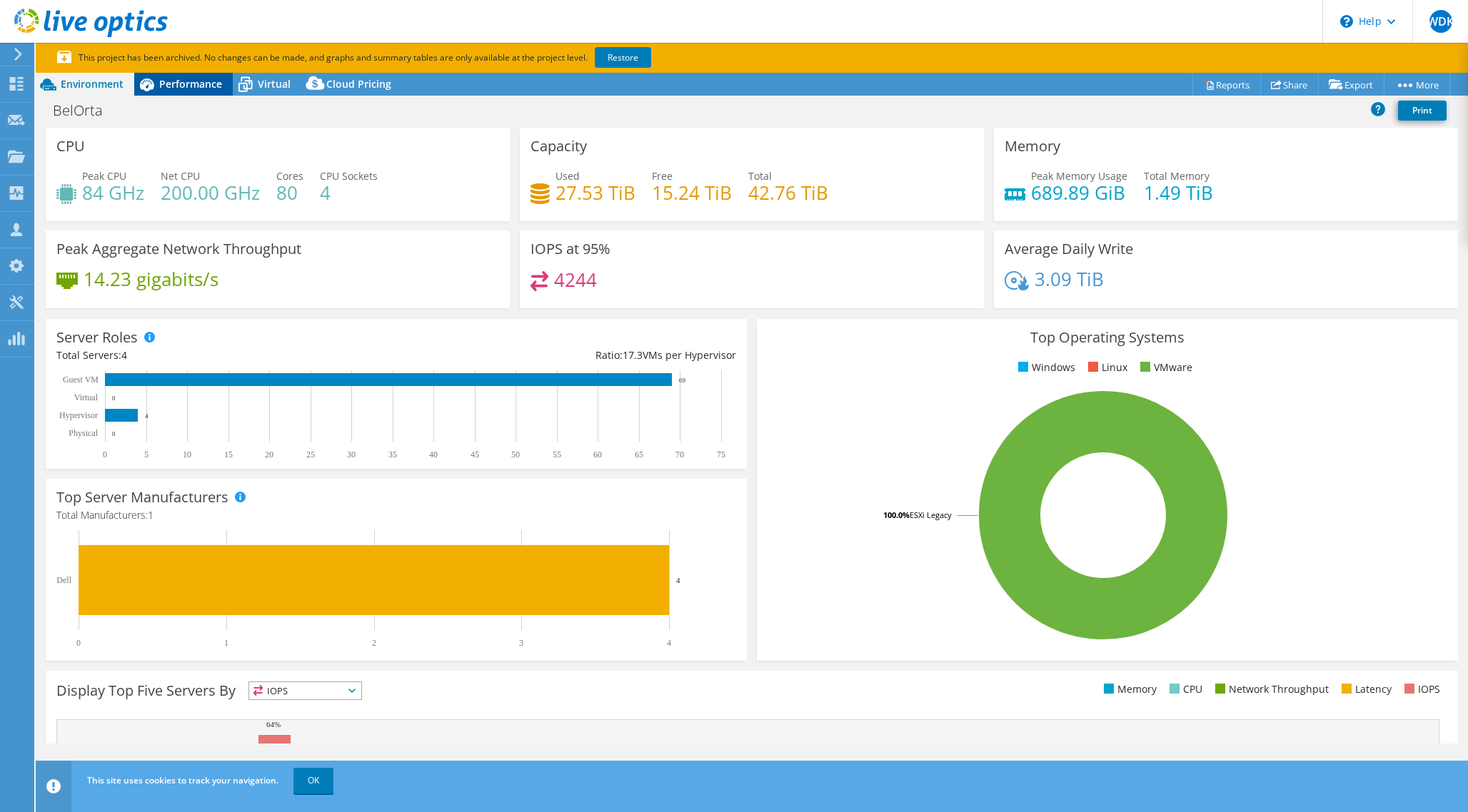
click at [159, 88] on icon at bounding box center [147, 85] width 25 height 25
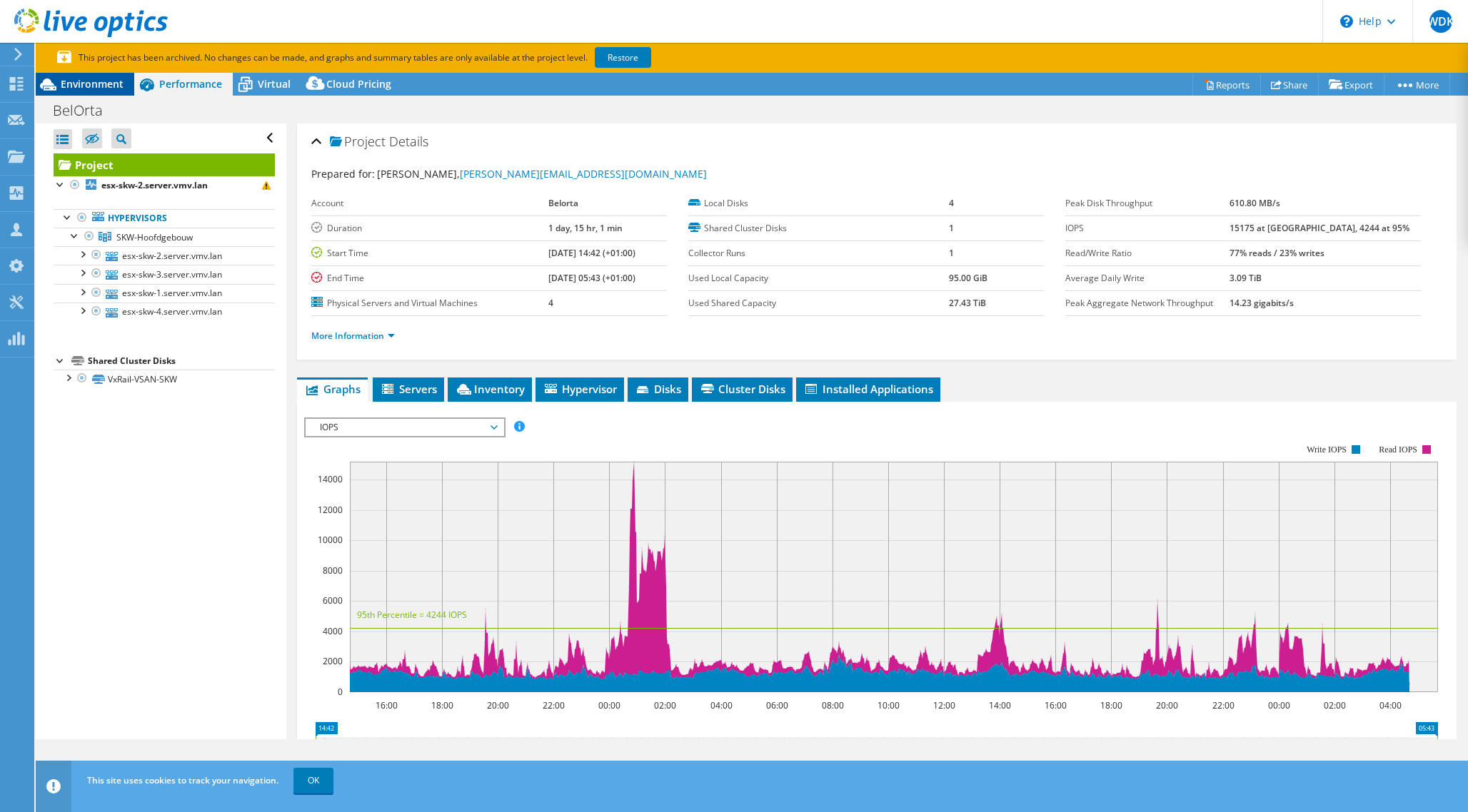
click at [106, 87] on span "Environment" at bounding box center [92, 83] width 63 height 14
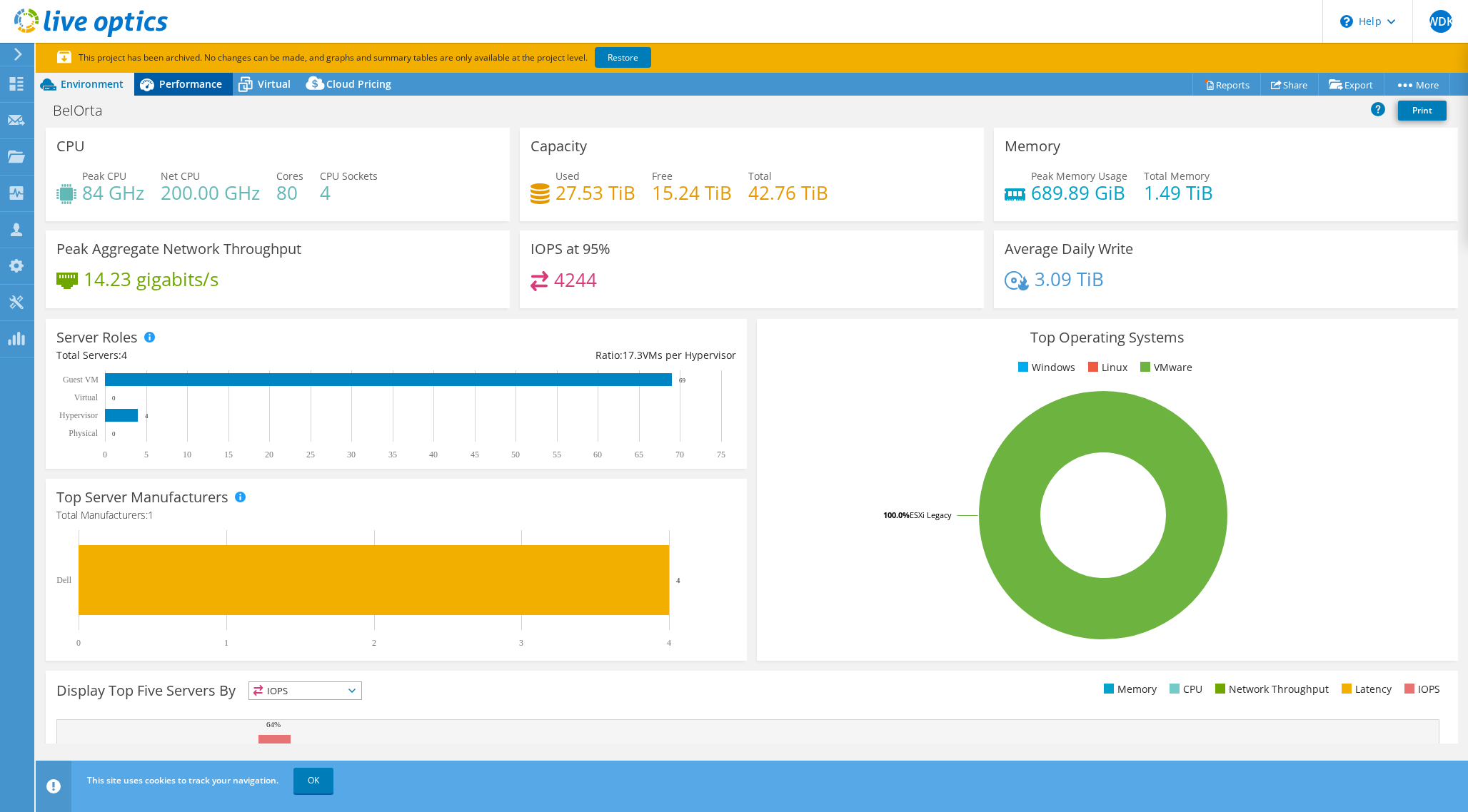
click at [184, 82] on span "Performance" at bounding box center [190, 83] width 63 height 14
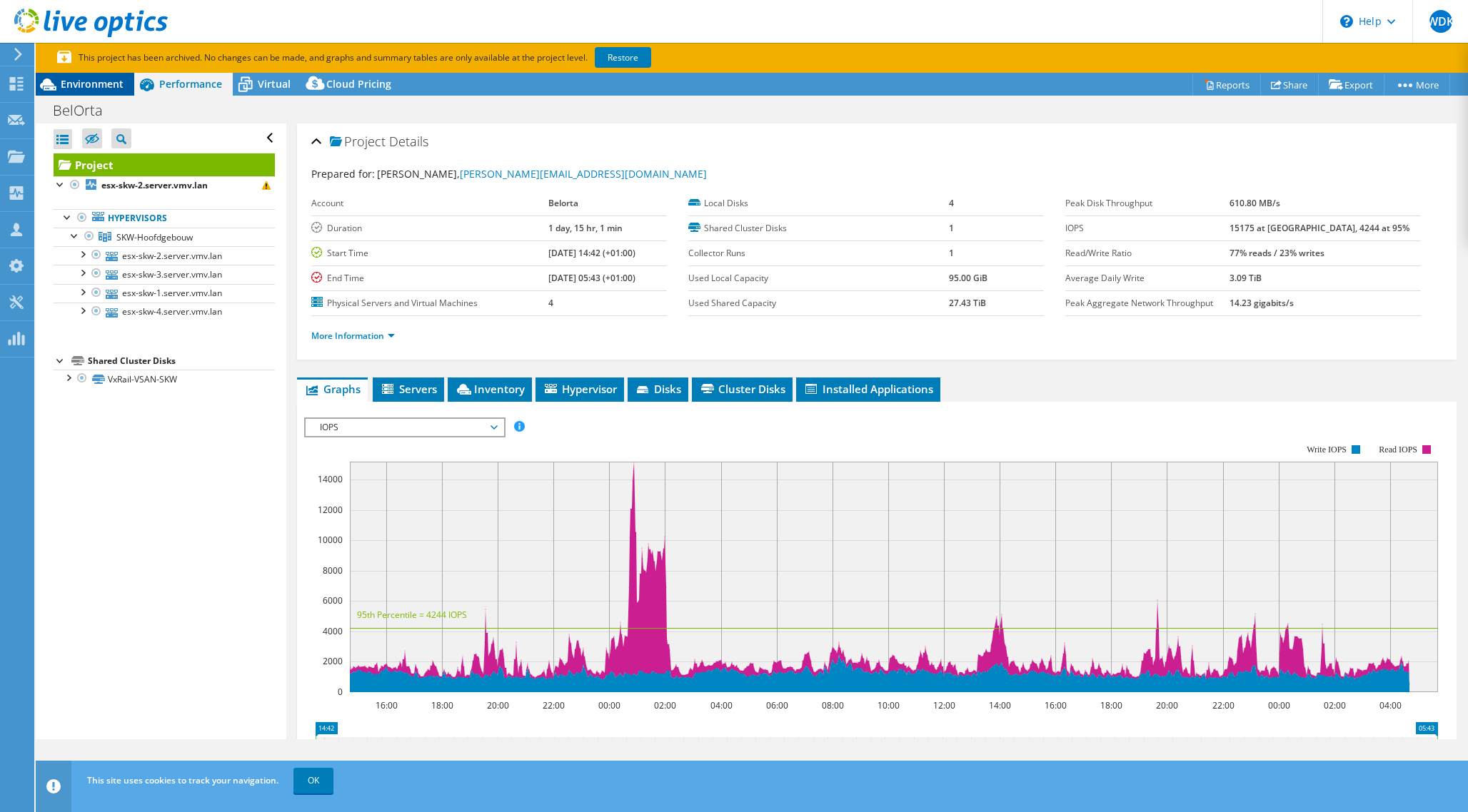
click at [104, 82] on span "Environment" at bounding box center [92, 83] width 63 height 14
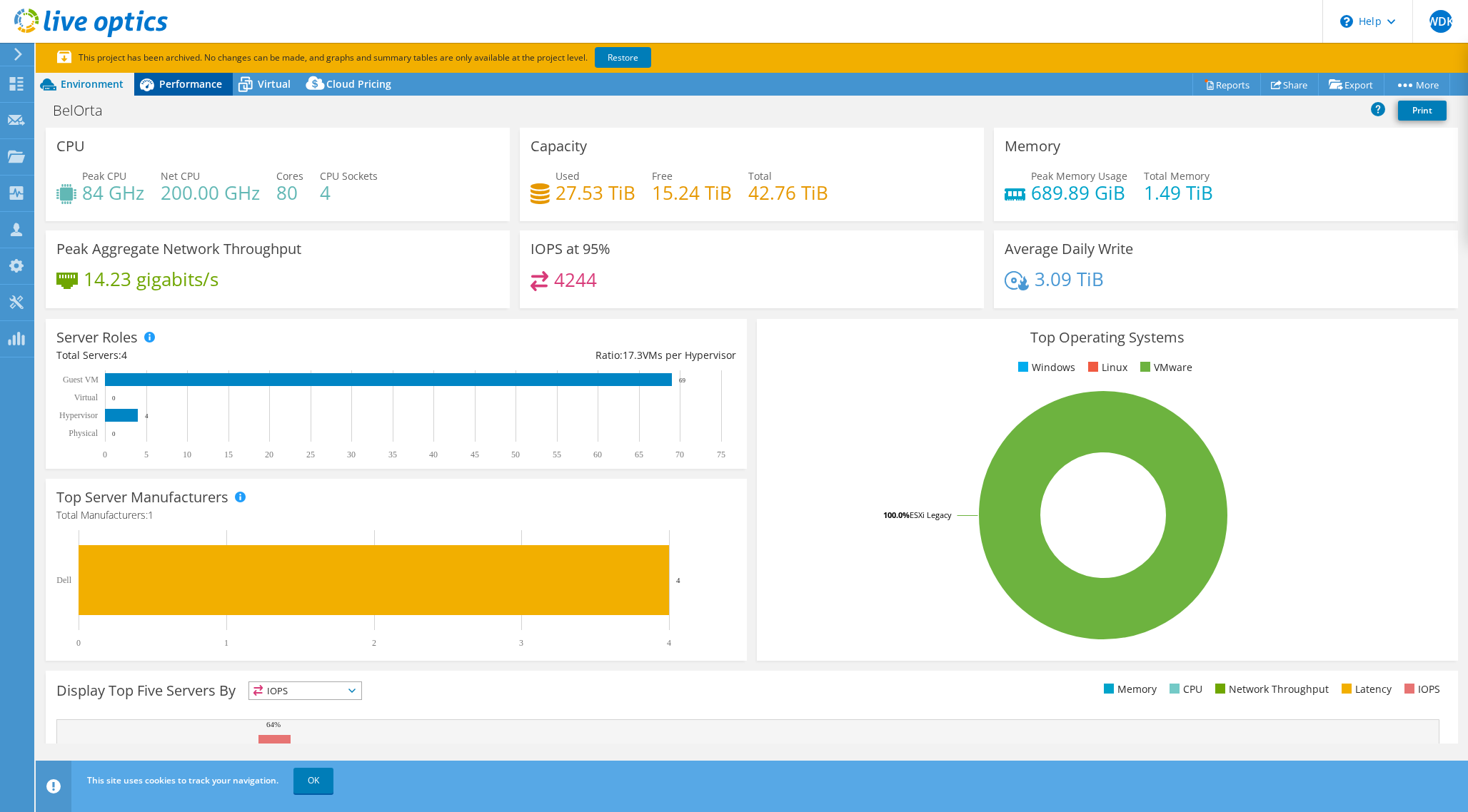
click at [158, 79] on icon at bounding box center [147, 85] width 25 height 25
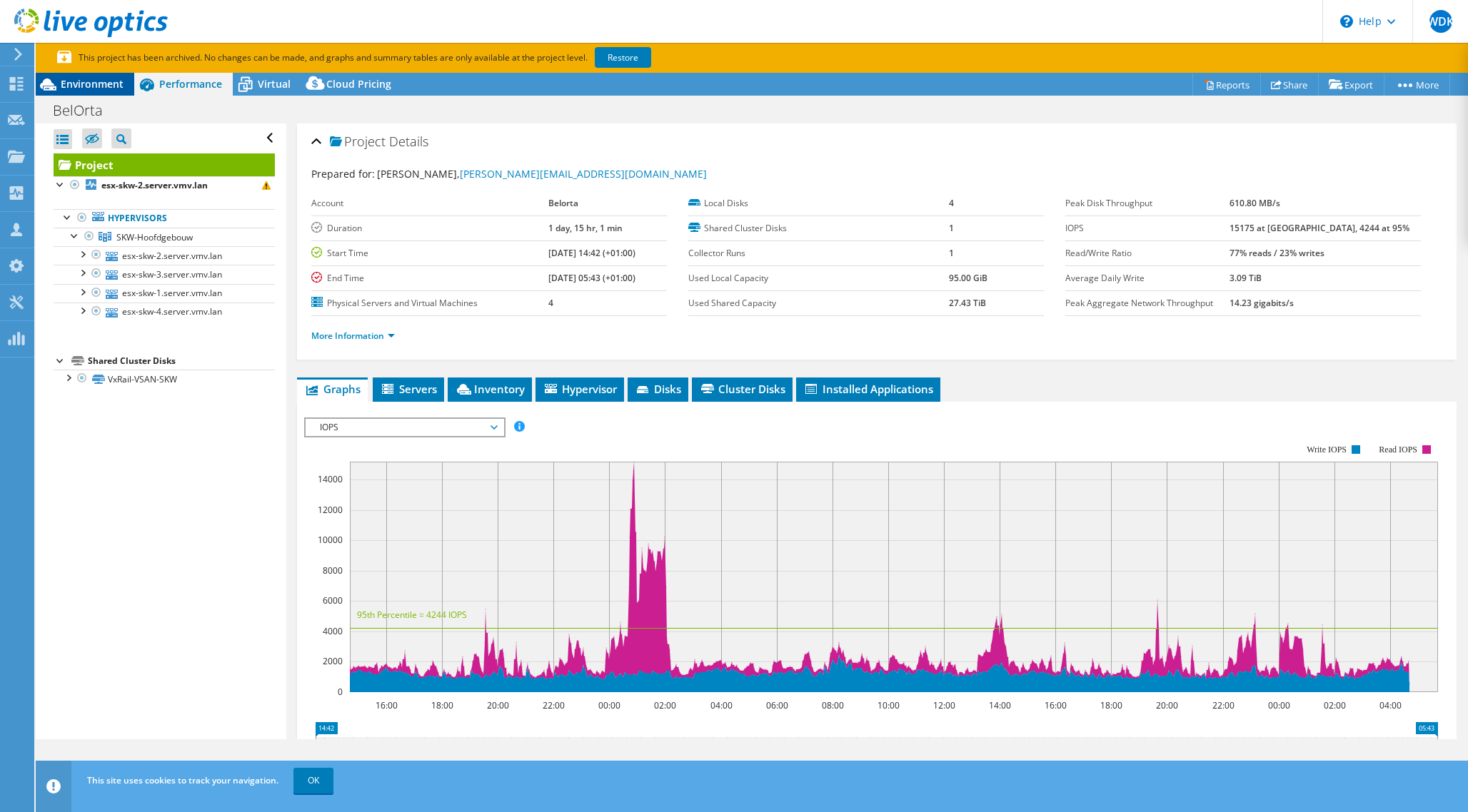
drag, startPoint x: 84, startPoint y: 82, endPoint x: 122, endPoint y: 91, distance: 39.1
click at [85, 82] on span "Environment" at bounding box center [92, 83] width 63 height 14
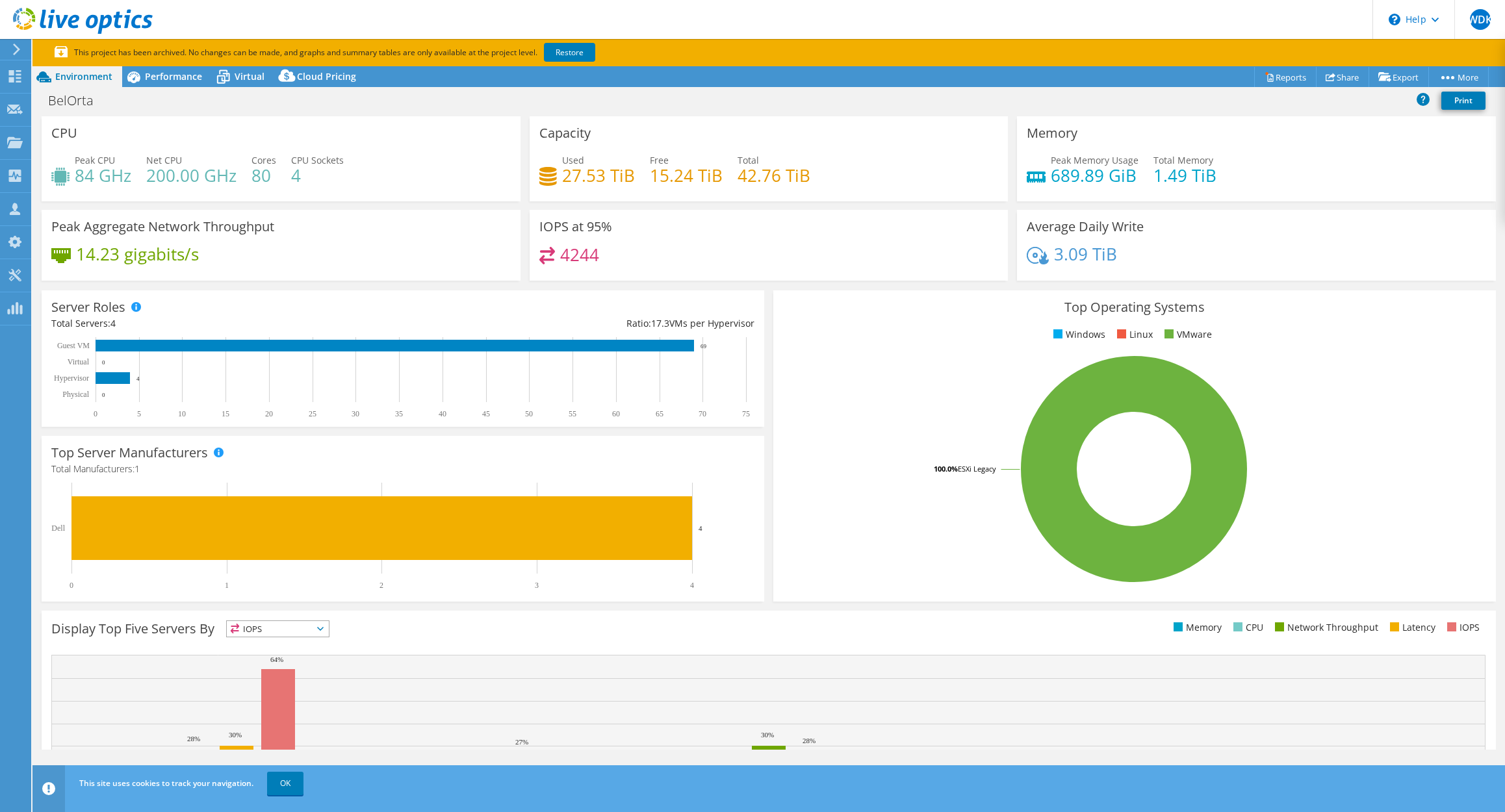
click at [14, 54] on use at bounding box center [17, 50] width 7 height 12
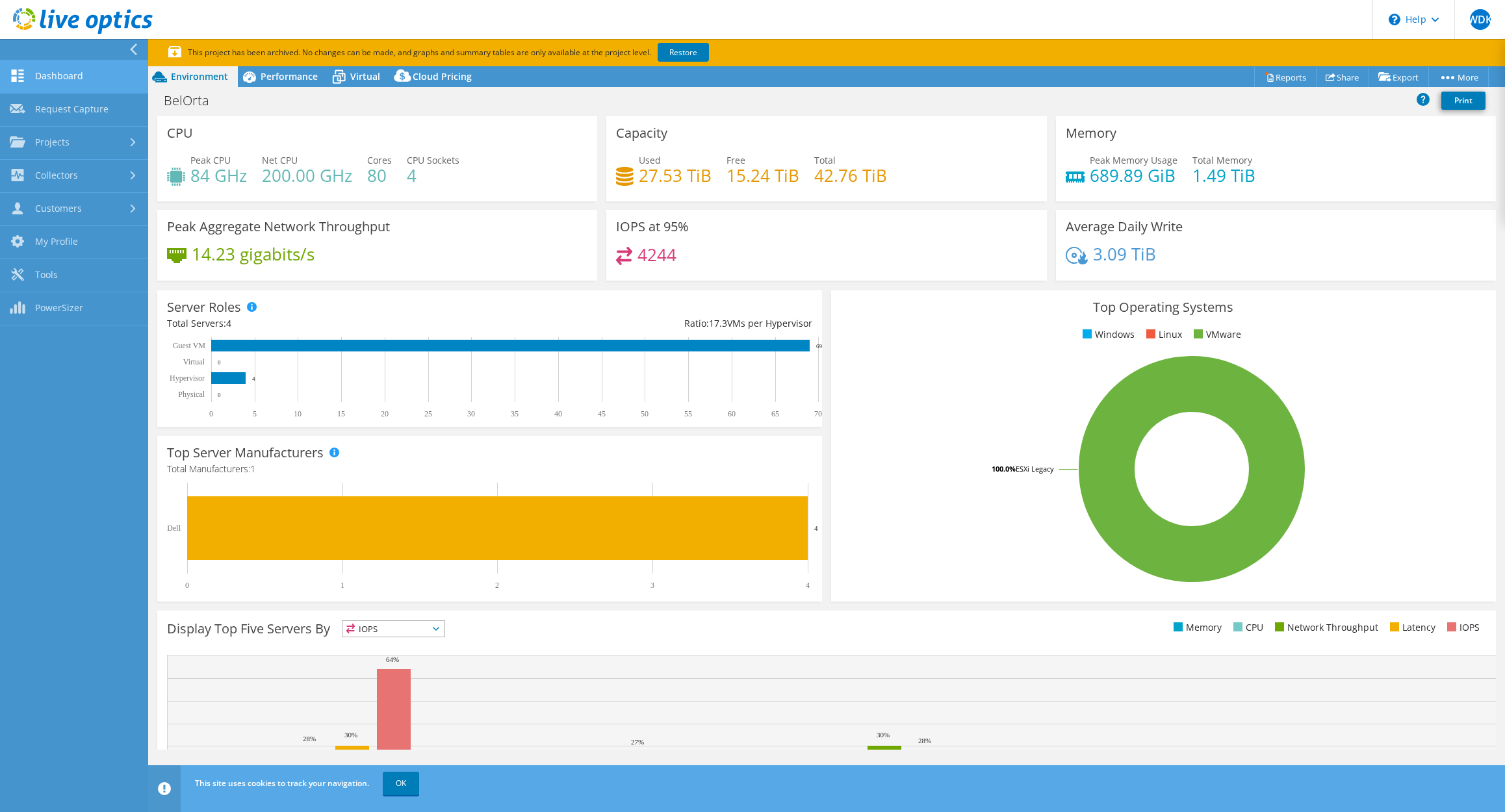
drag, startPoint x: 29, startPoint y: 73, endPoint x: 69, endPoint y: 78, distance: 40.3
click at [42, 73] on link "Dashboard" at bounding box center [74, 77] width 149 height 33
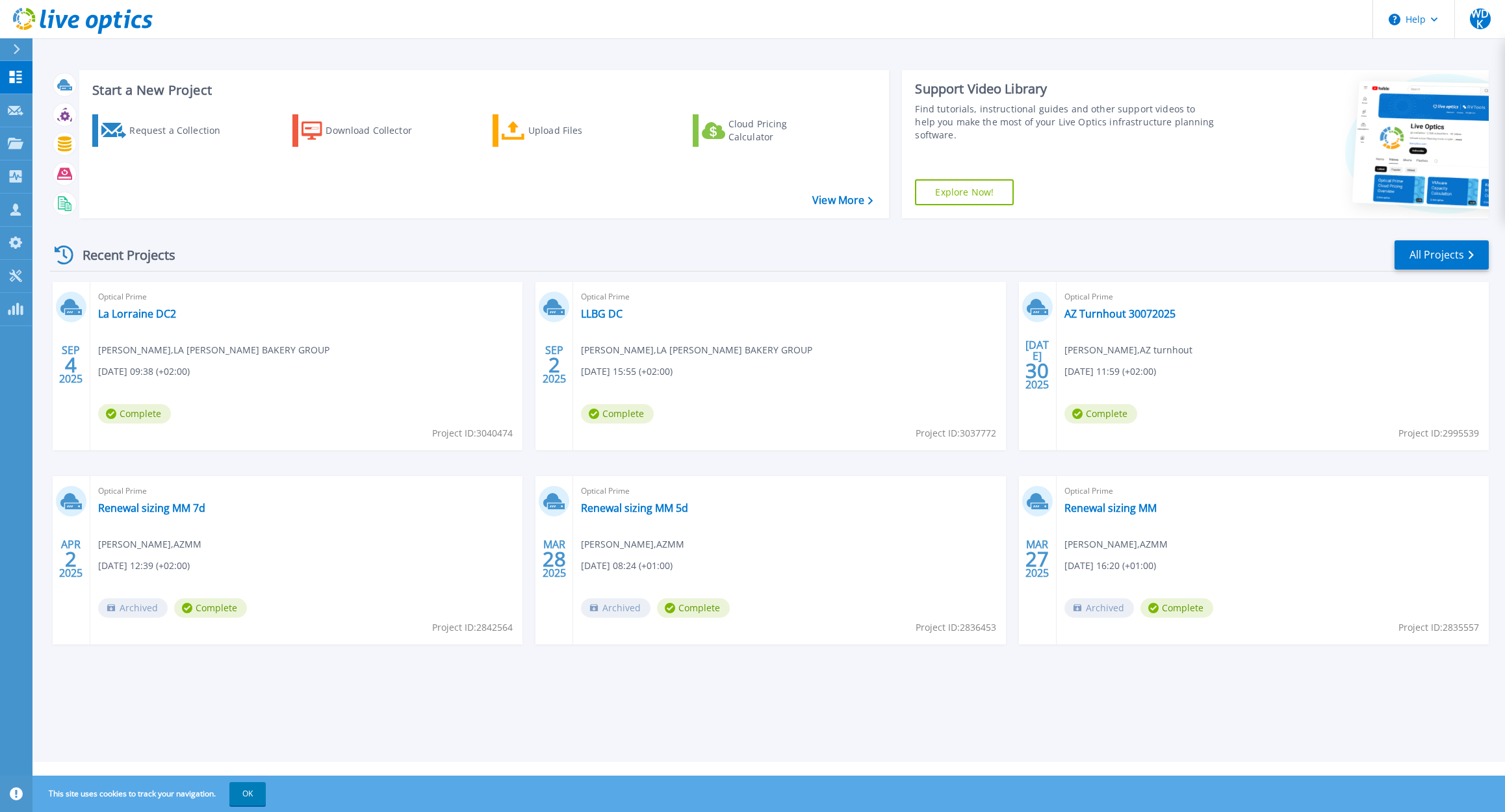
click at [20, 51] on icon at bounding box center [17, 50] width 7 height 11
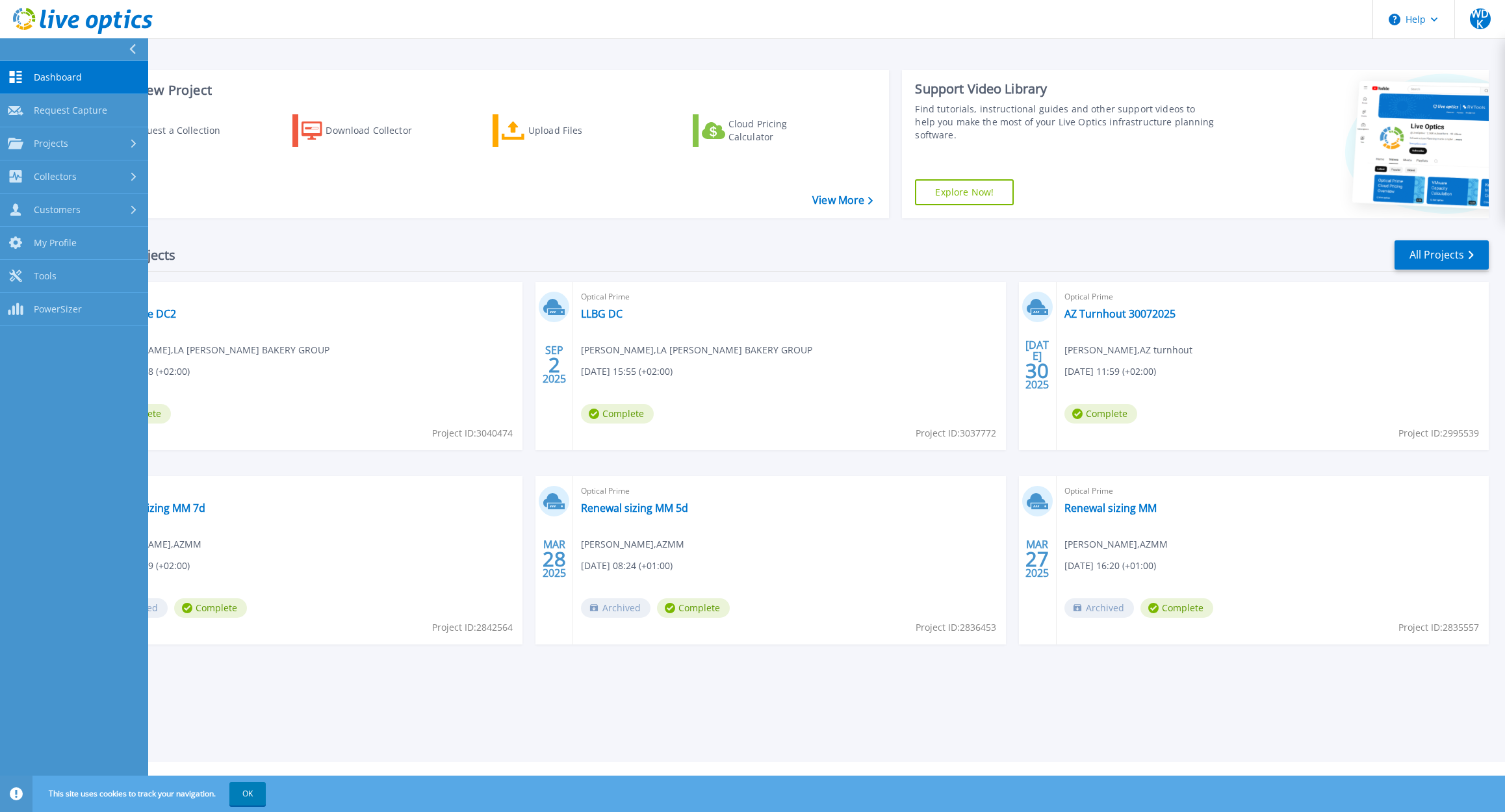
click at [74, 82] on span "Dashboard" at bounding box center [58, 78] width 48 height 12
